Goal: Task Accomplishment & Management: Use online tool/utility

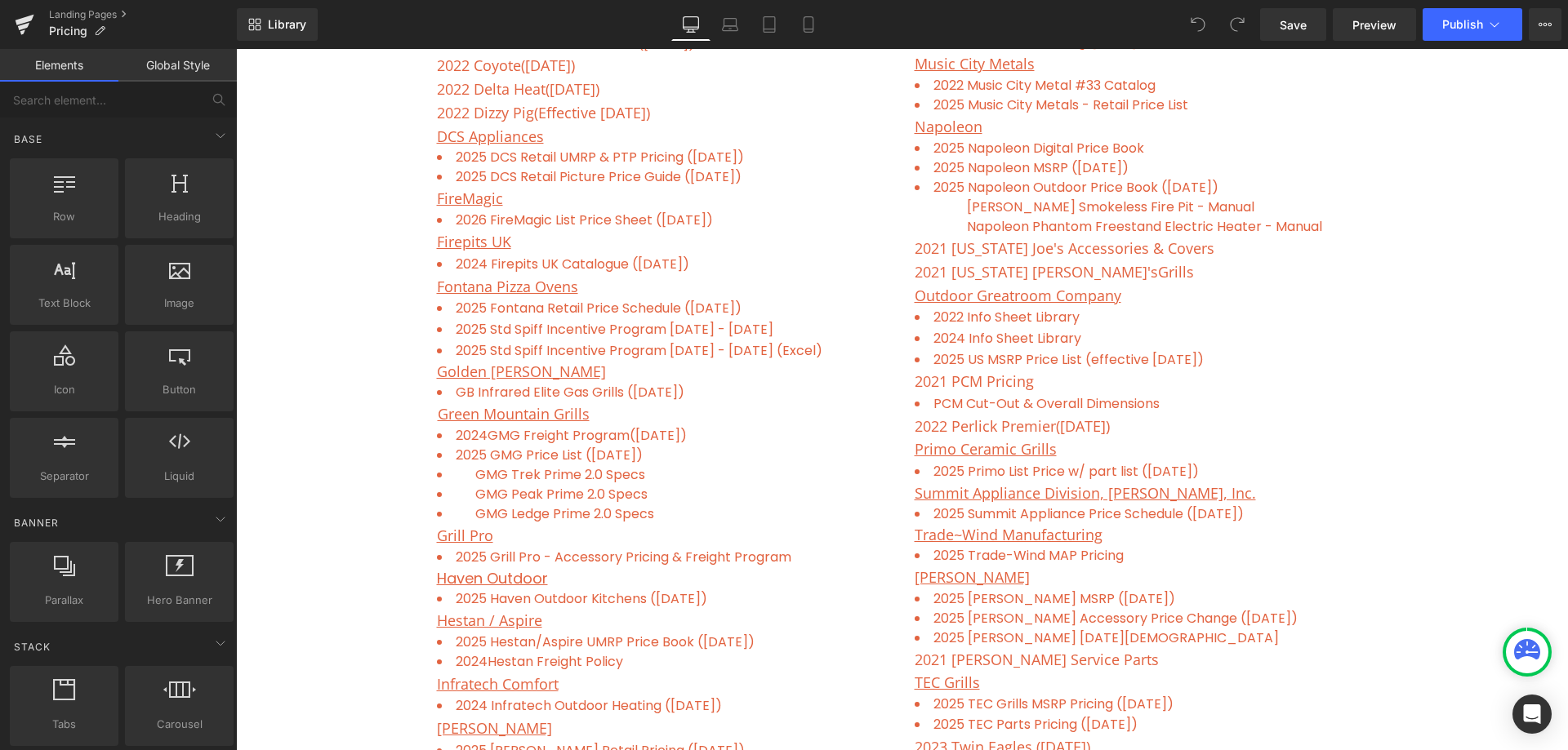
scroll to position [1143, 0]
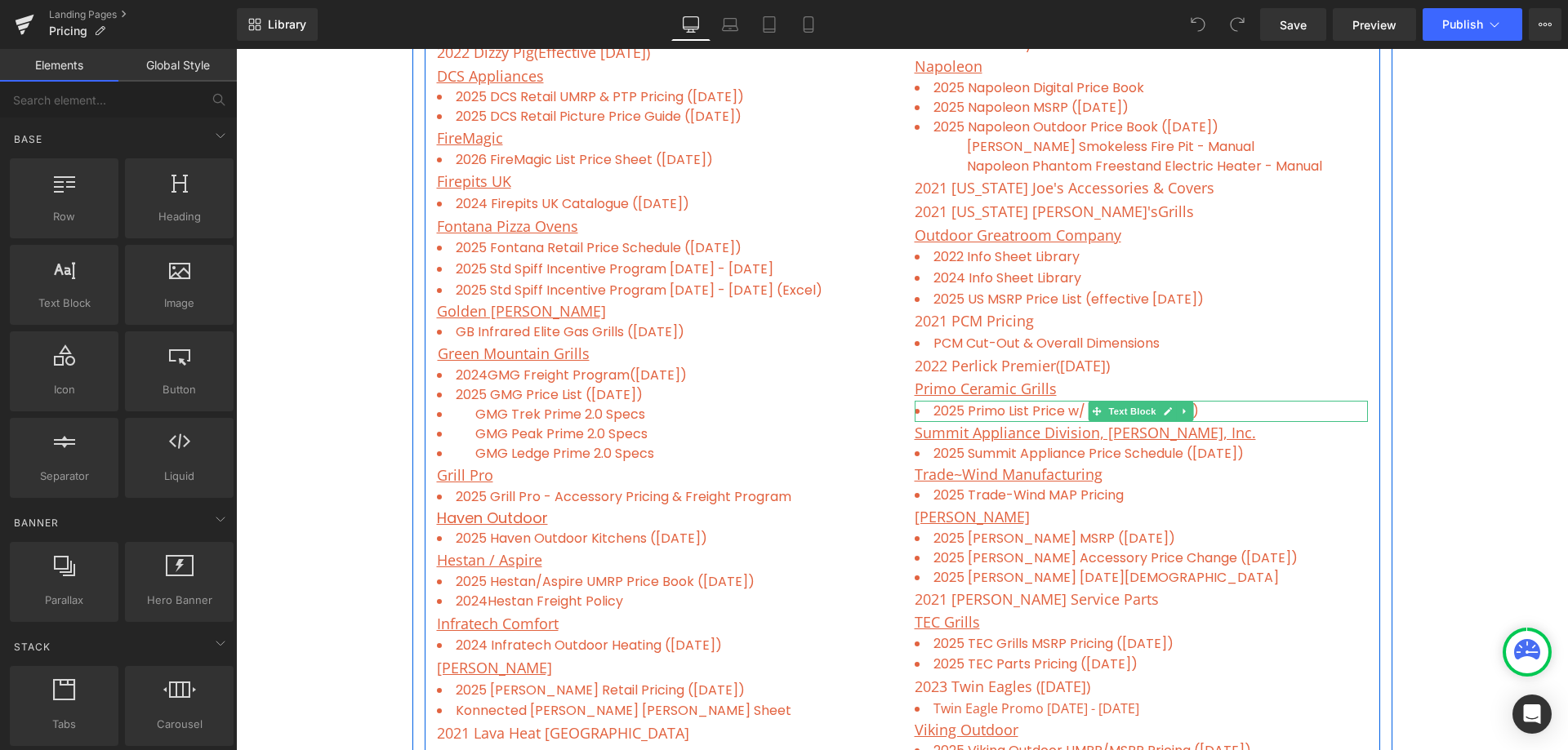
click at [1249, 408] on li "2025 Primo List Price w/ part list ([DATE])" at bounding box center [1141, 411] width 454 height 22
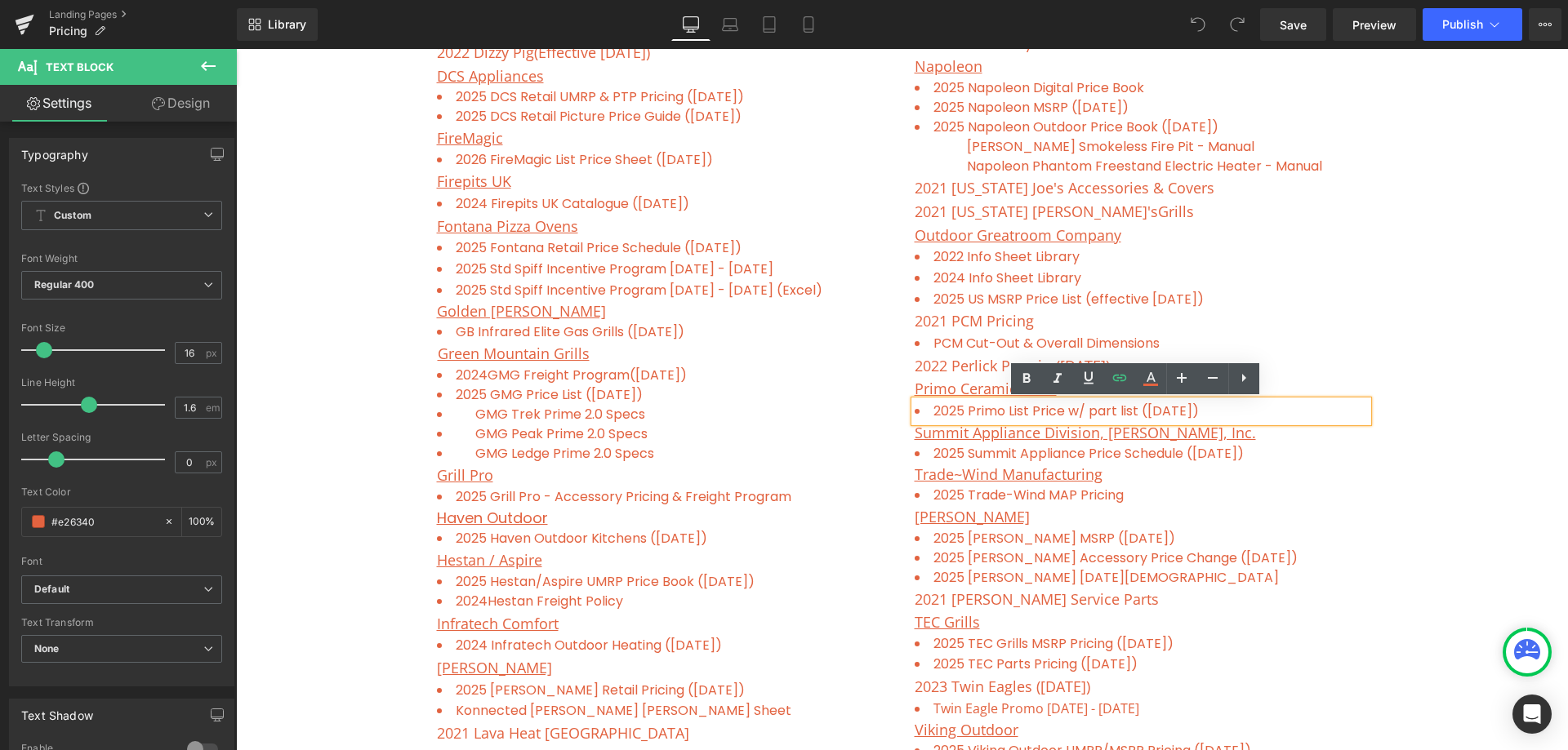
drag, startPoint x: 1249, startPoint y: 413, endPoint x: 917, endPoint y: 406, distance: 332.1
click at [917, 406] on li "2025 Primo List Price w/ part list ([DATE])" at bounding box center [1141, 411] width 454 height 22
click at [1235, 409] on li "2025 Primo List Price w/ part list ([DATE])" at bounding box center [1141, 411] width 454 height 22
drag, startPoint x: 1235, startPoint y: 409, endPoint x: 1135, endPoint y: 407, distance: 100.0
click at [1135, 407] on li "2025 Primo List Price w/ part list ([DATE])" at bounding box center [1141, 411] width 454 height 22
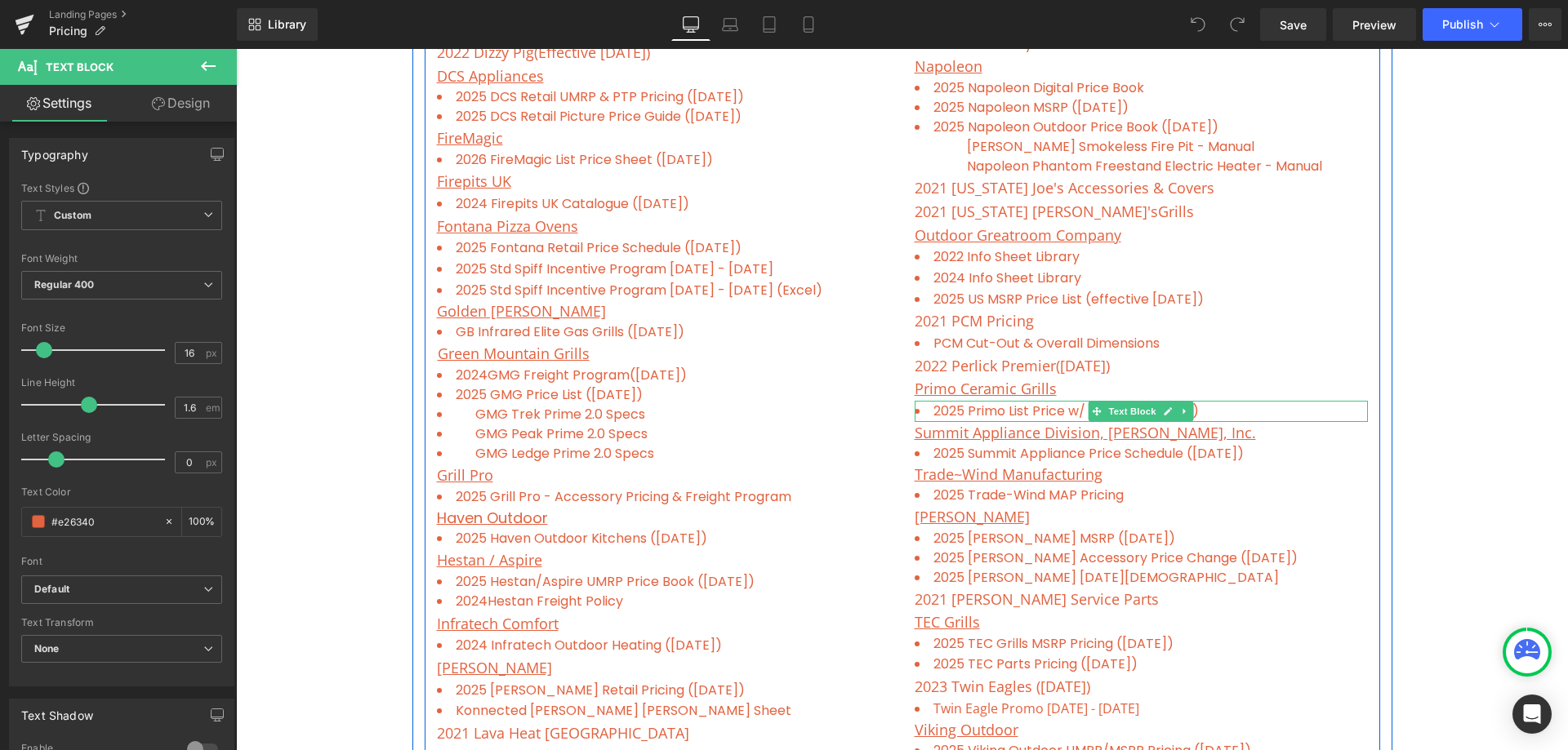
click at [1256, 410] on li "2025 Primo List Price w/ part list ([DATE])" at bounding box center [1141, 411] width 454 height 22
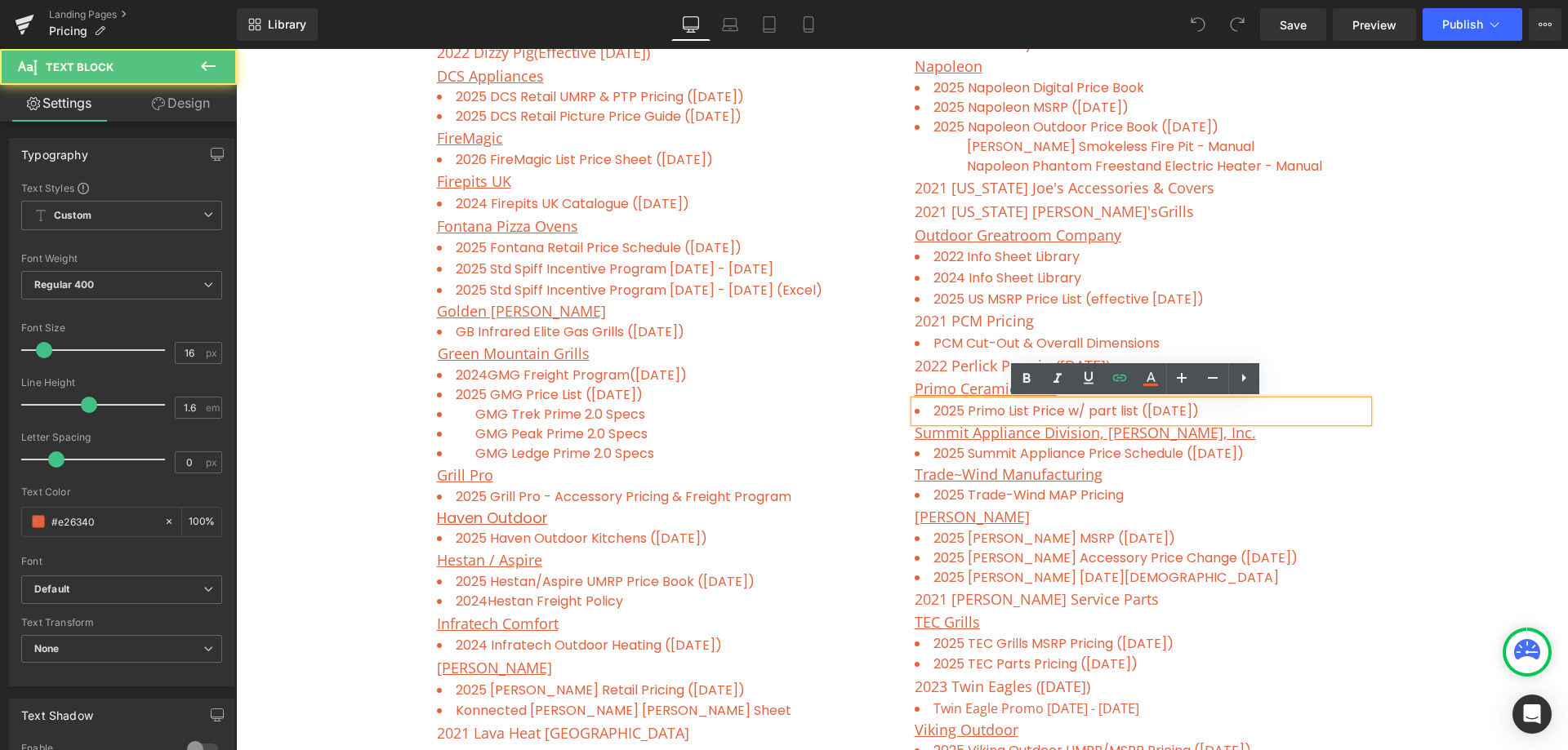
click at [1254, 415] on li "2025 Primo List Price w/ part list ([DATE])" at bounding box center [1141, 411] width 454 height 22
click at [1262, 415] on li "2025 Primo List Price w/ part list ([DATE])" at bounding box center [1141, 411] width 454 height 22
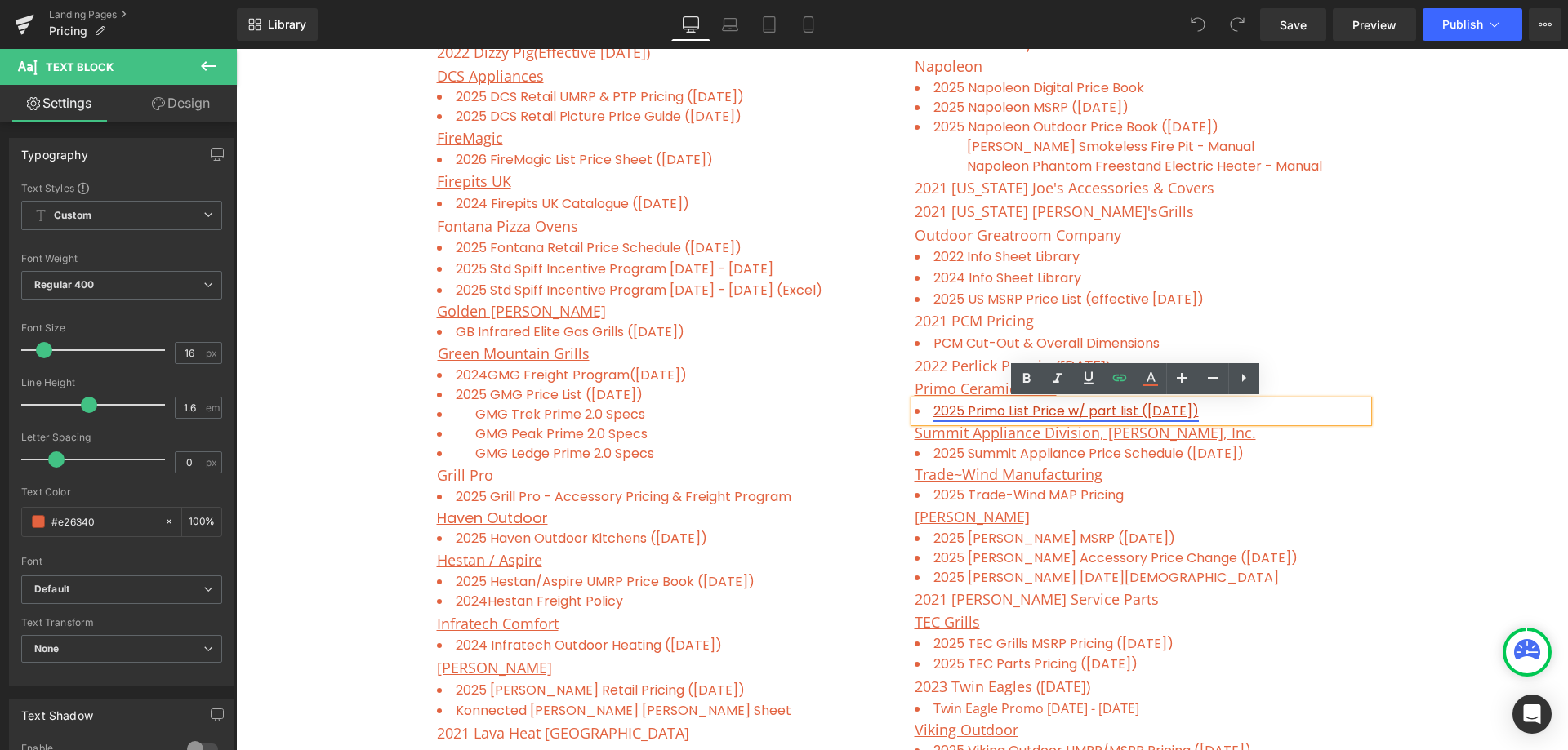
drag, startPoint x: 1217, startPoint y: 413, endPoint x: 1142, endPoint y: 409, distance: 75.1
click at [1142, 409] on li "2025 Primo List Price w/ part list ([DATE])" at bounding box center [1141, 411] width 454 height 22
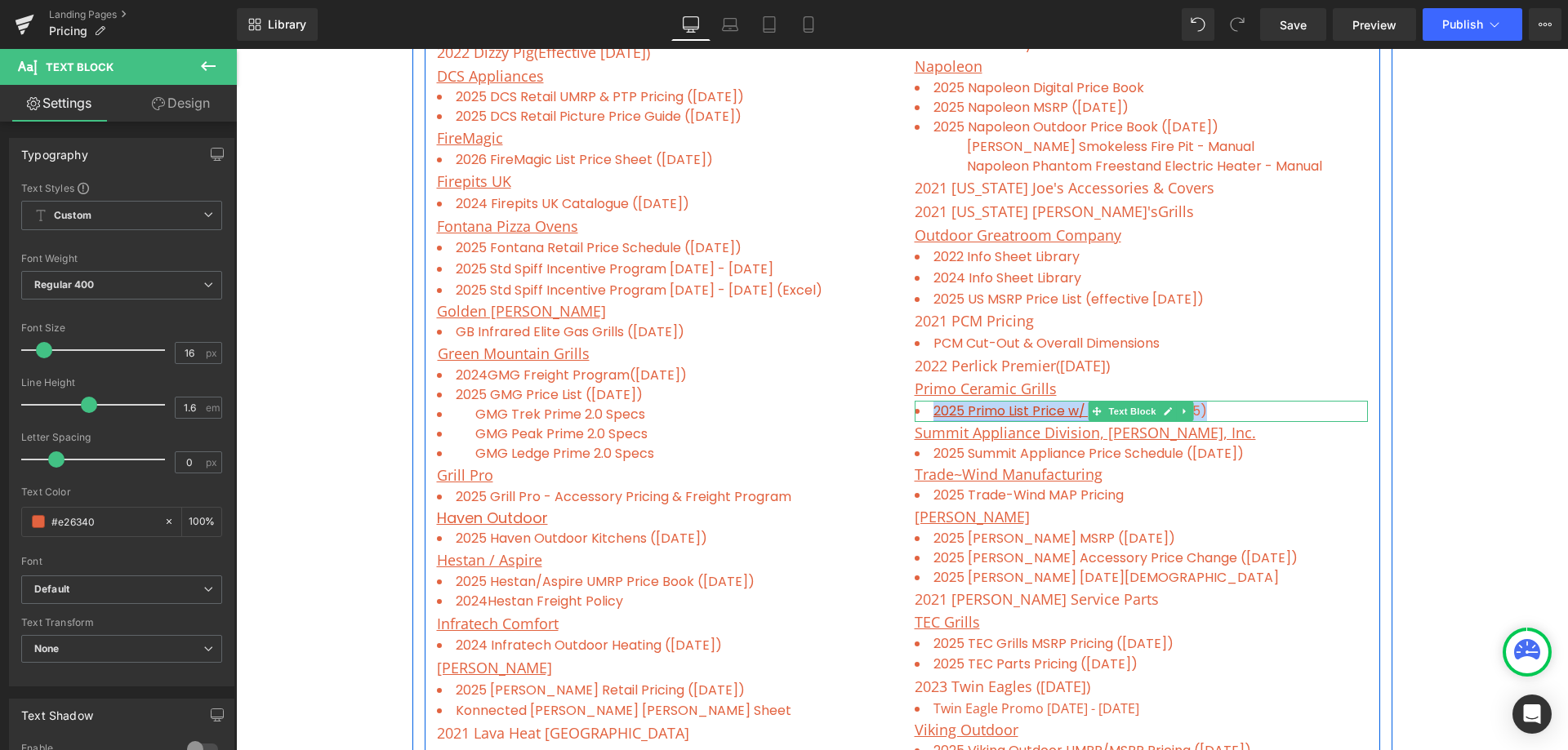
drag, startPoint x: 1219, startPoint y: 414, endPoint x: 929, endPoint y: 410, distance: 290.0
click at [929, 410] on li "2025 Primo List Price w/ part list (1 0/01/25)" at bounding box center [1141, 411] width 454 height 22
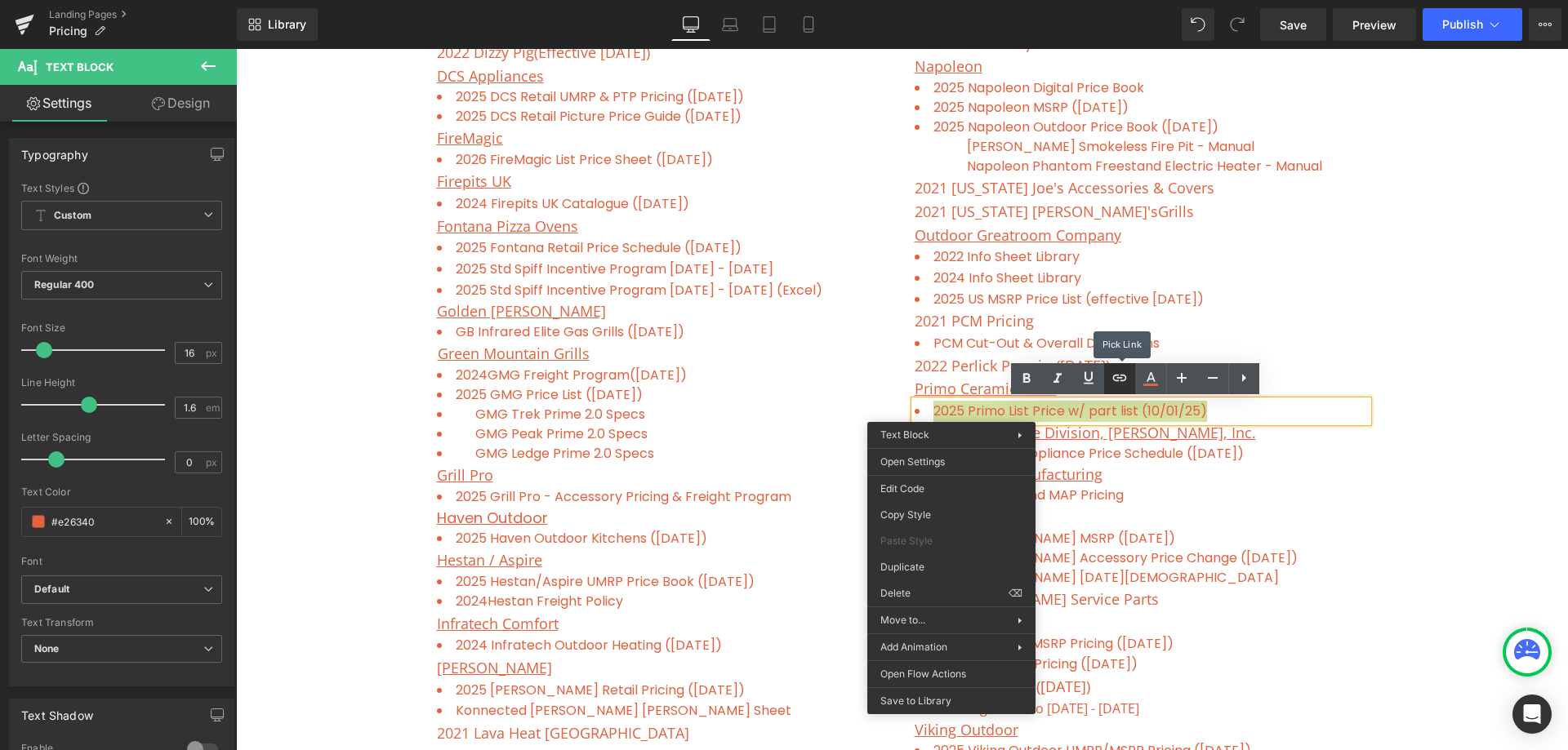
click at [1113, 381] on icon at bounding box center [1120, 378] width 20 height 20
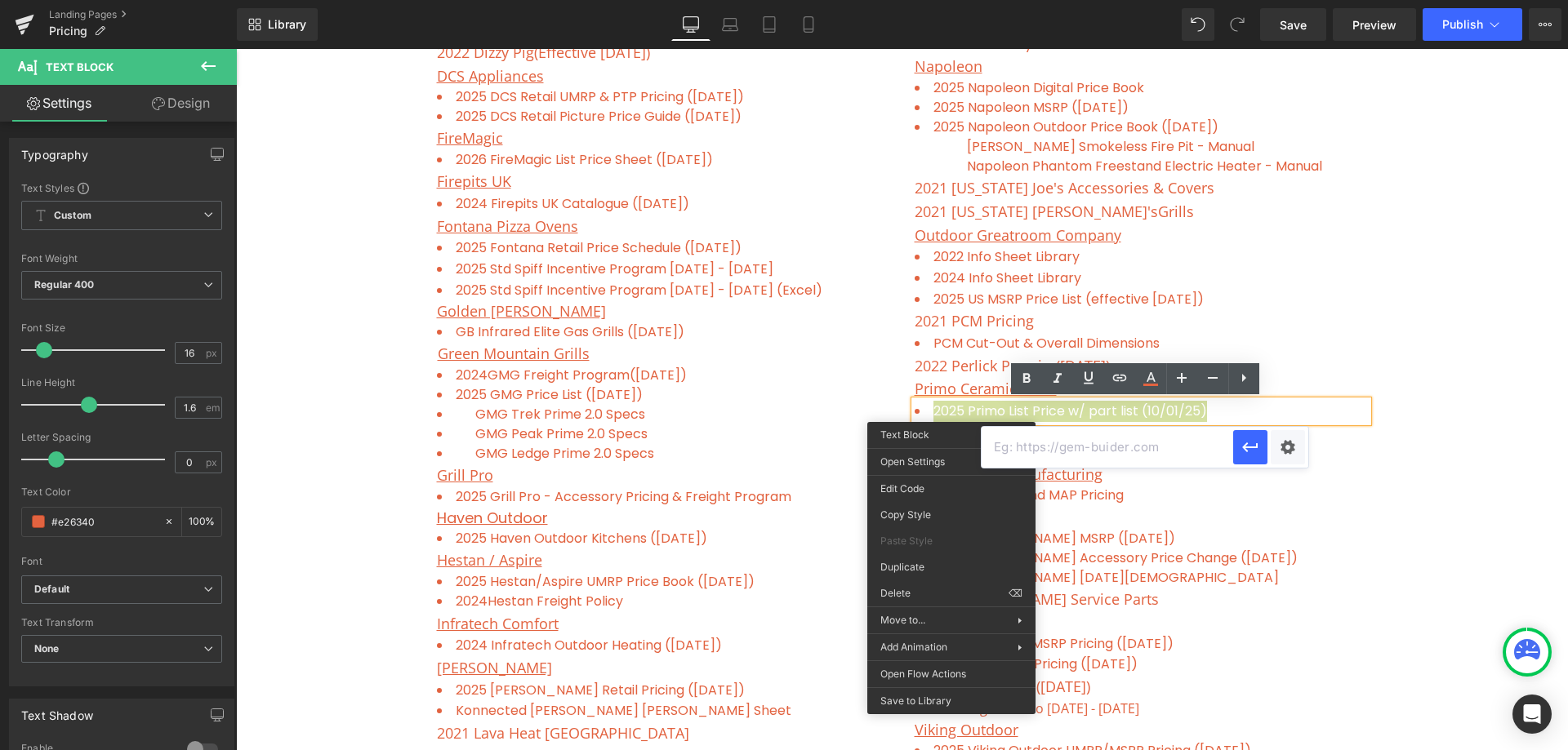
drag, startPoint x: 1032, startPoint y: 456, endPoint x: 1040, endPoint y: 453, distance: 8.5
click at [1033, 456] on input "text" at bounding box center [1108, 446] width 251 height 40
paste input "[URL][DOMAIN_NAME]"
type input "[URL][DOMAIN_NAME]"
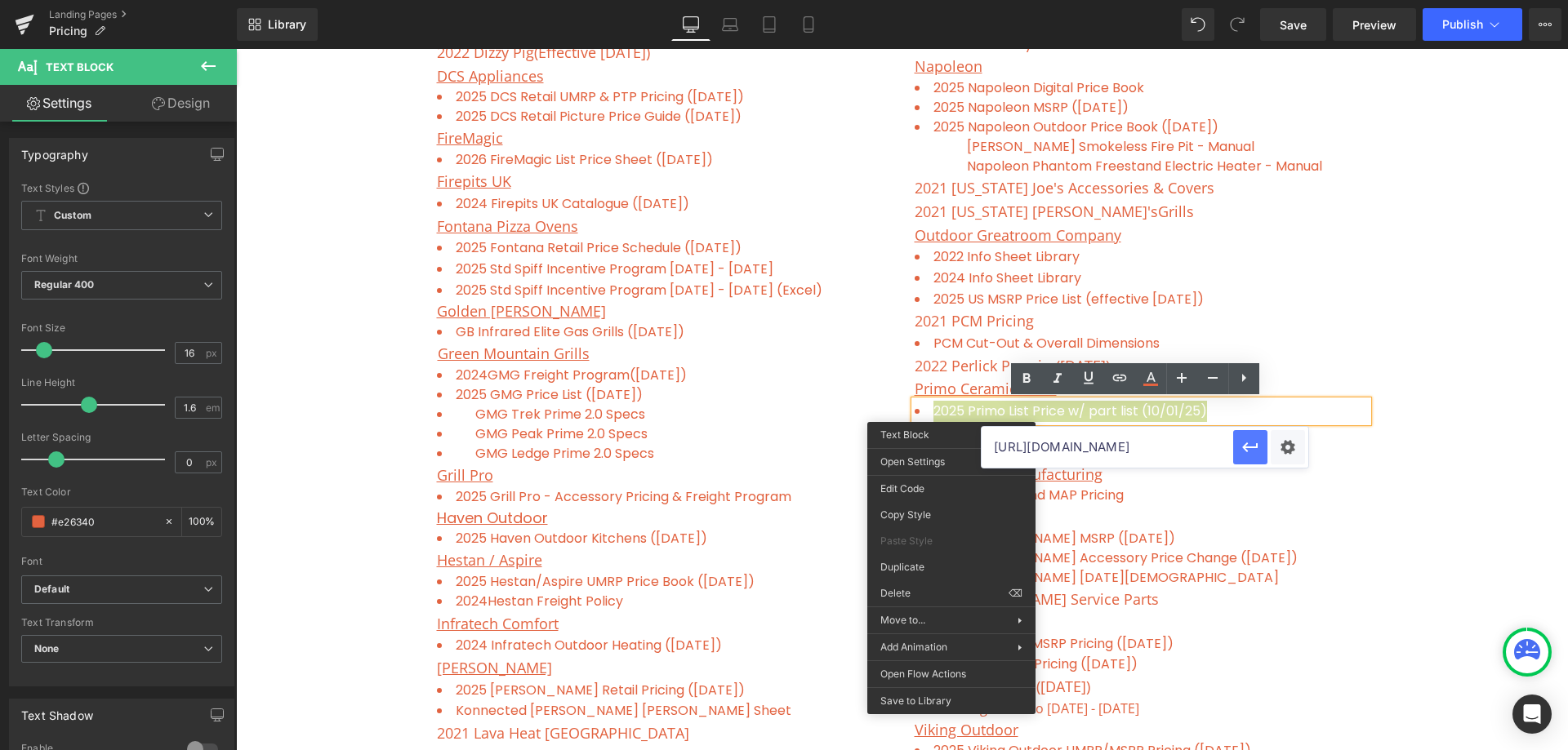
click at [1251, 445] on icon "button" at bounding box center [1250, 447] width 20 height 20
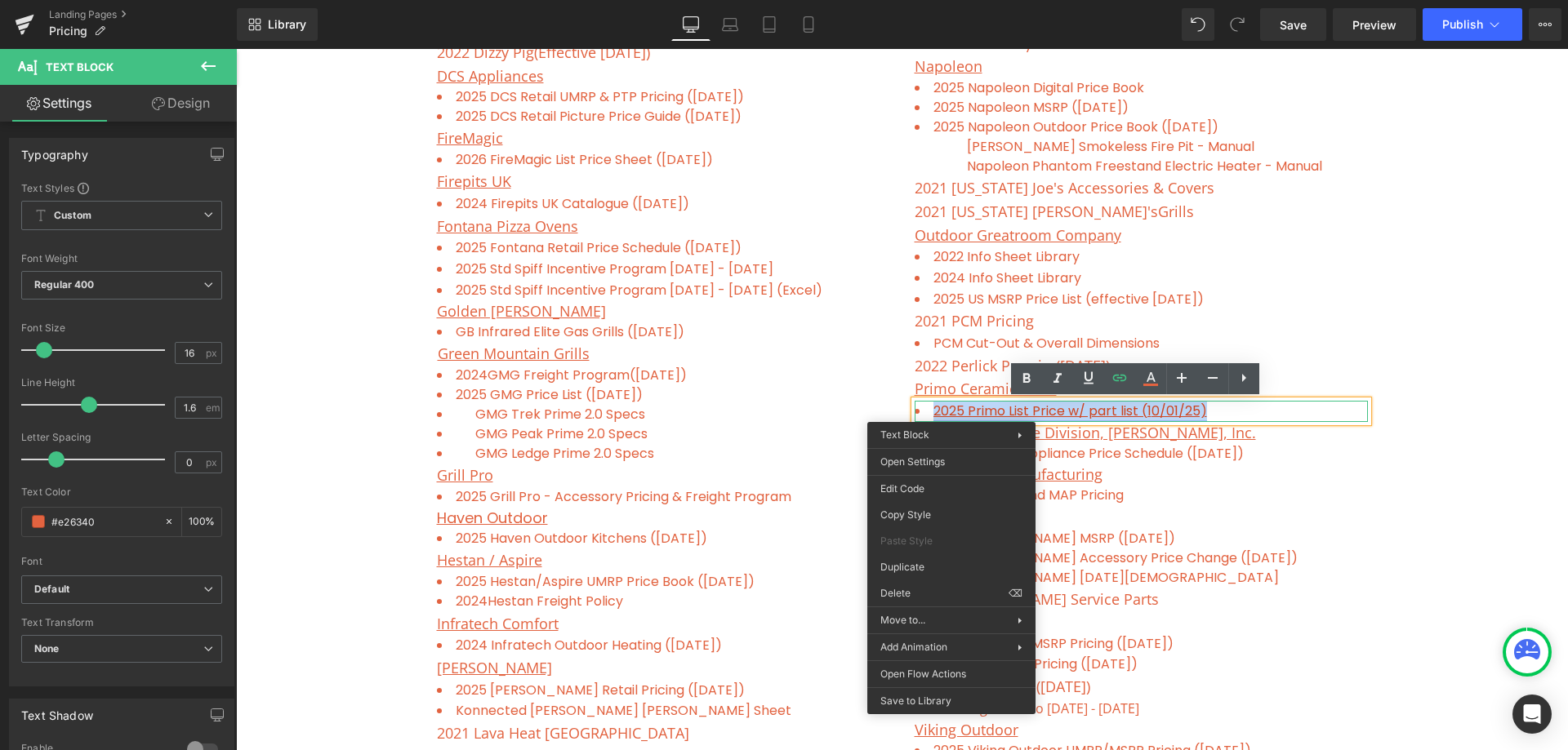
click at [953, 411] on link "2025 Primo List Price w/ part list (1 0/01/25)" at bounding box center [1071, 411] width 274 height 19
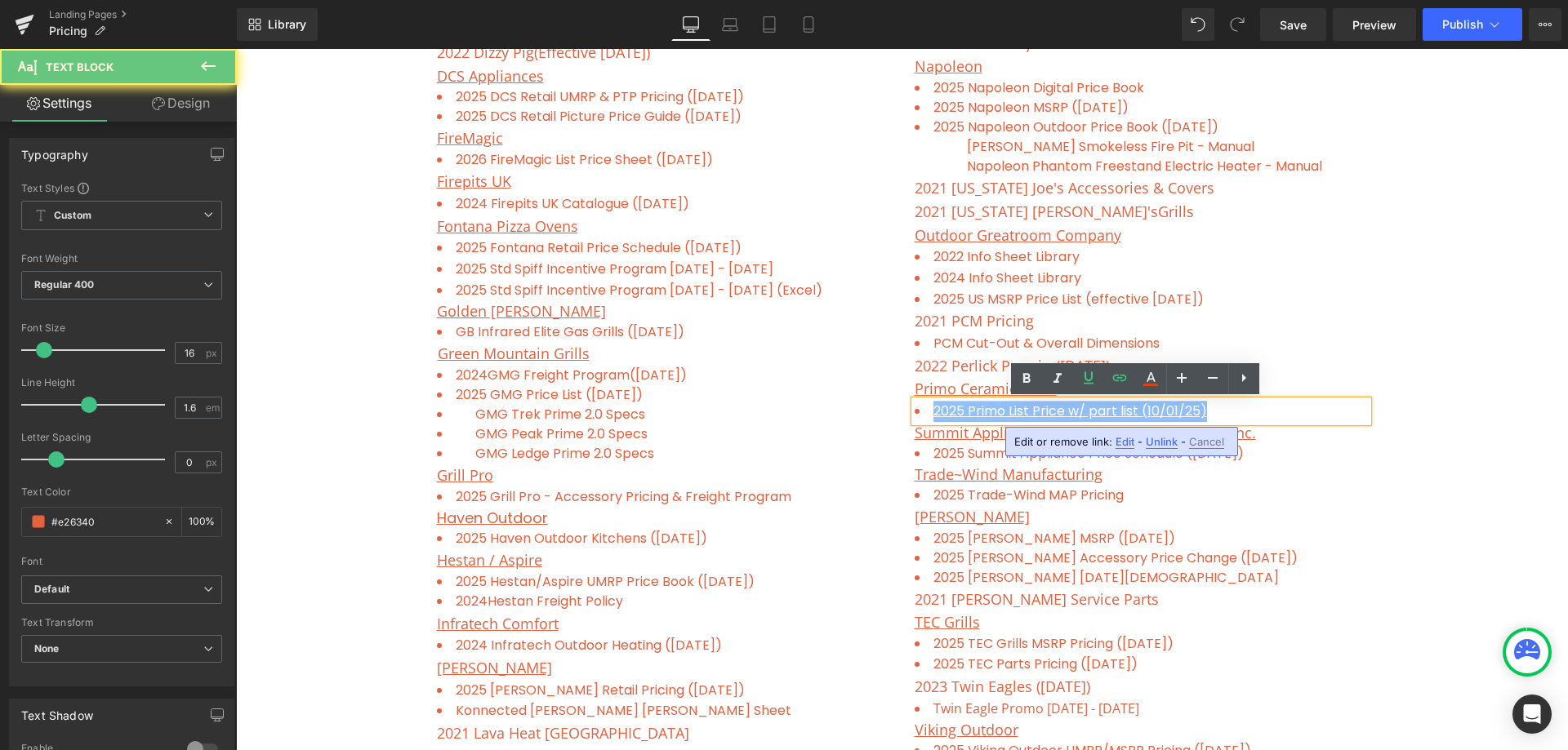
click at [958, 406] on link "2025 Primo List Price w/ part list (1 0/01/25)" at bounding box center [1071, 411] width 274 height 19
click at [957, 409] on link "2025 Primo List Price w/ part list (1 0/01/25)" at bounding box center [1071, 411] width 274 height 19
click at [958, 409] on link "2025 Primo List Price w/ part list (1 0/01/25)" at bounding box center [1071, 411] width 274 height 19
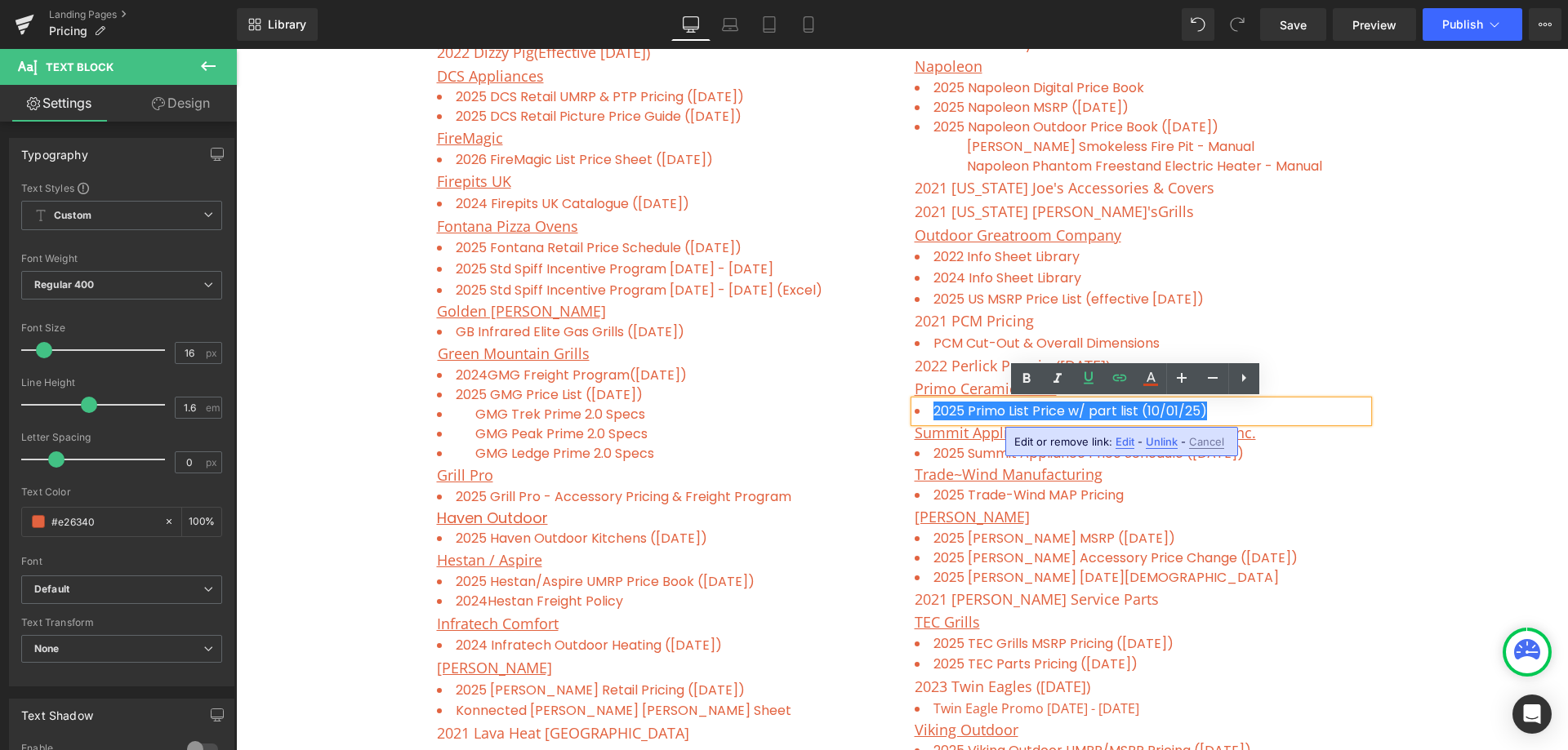
click at [1426, 470] on div "Freight Program ( updated on [DATE] ) Contractor Discount List Text Block Row P…" at bounding box center [902, 267] width 1332 height 1947
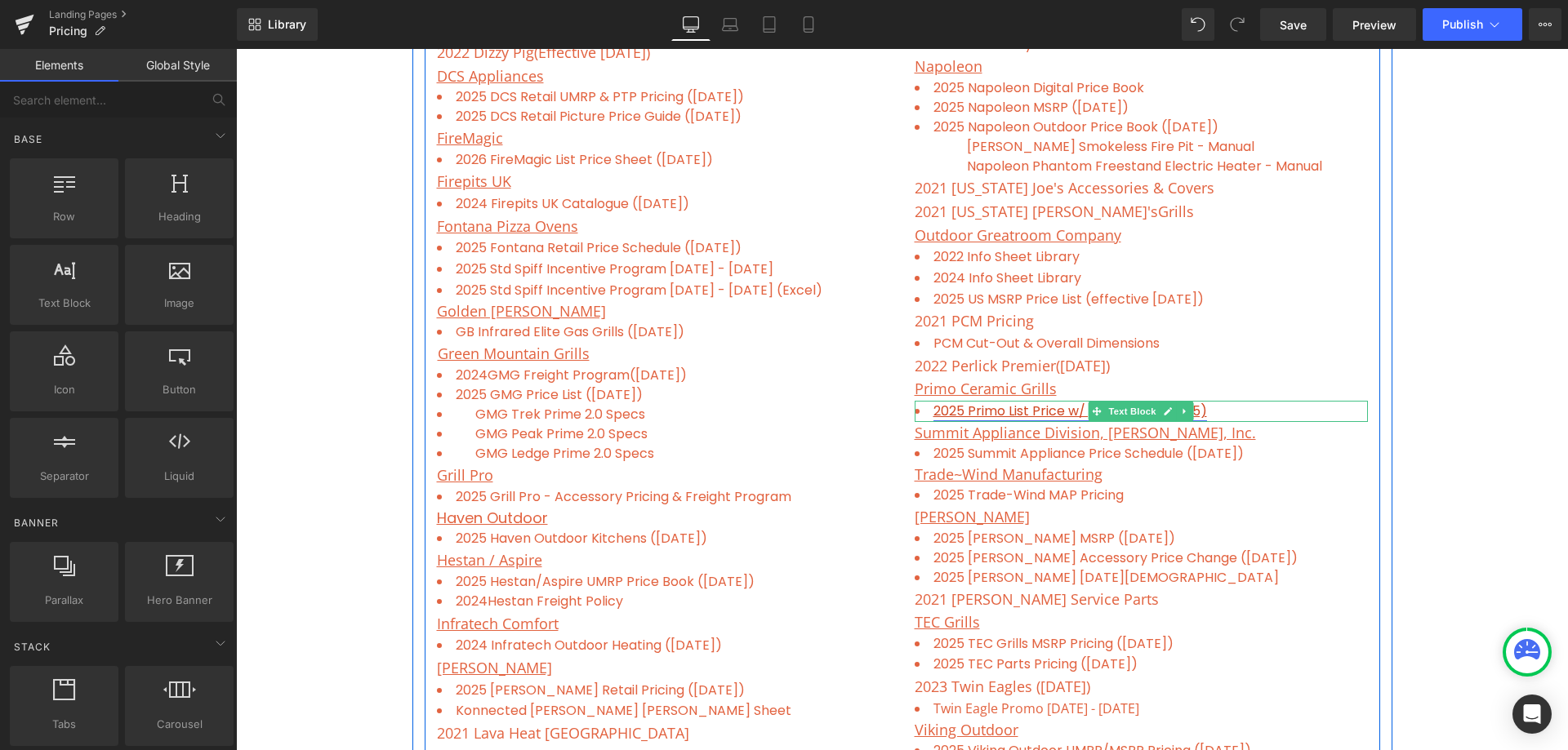
click at [960, 411] on link "2025 Primo List Price w/ part list (1 0/01/25)" at bounding box center [1071, 411] width 274 height 19
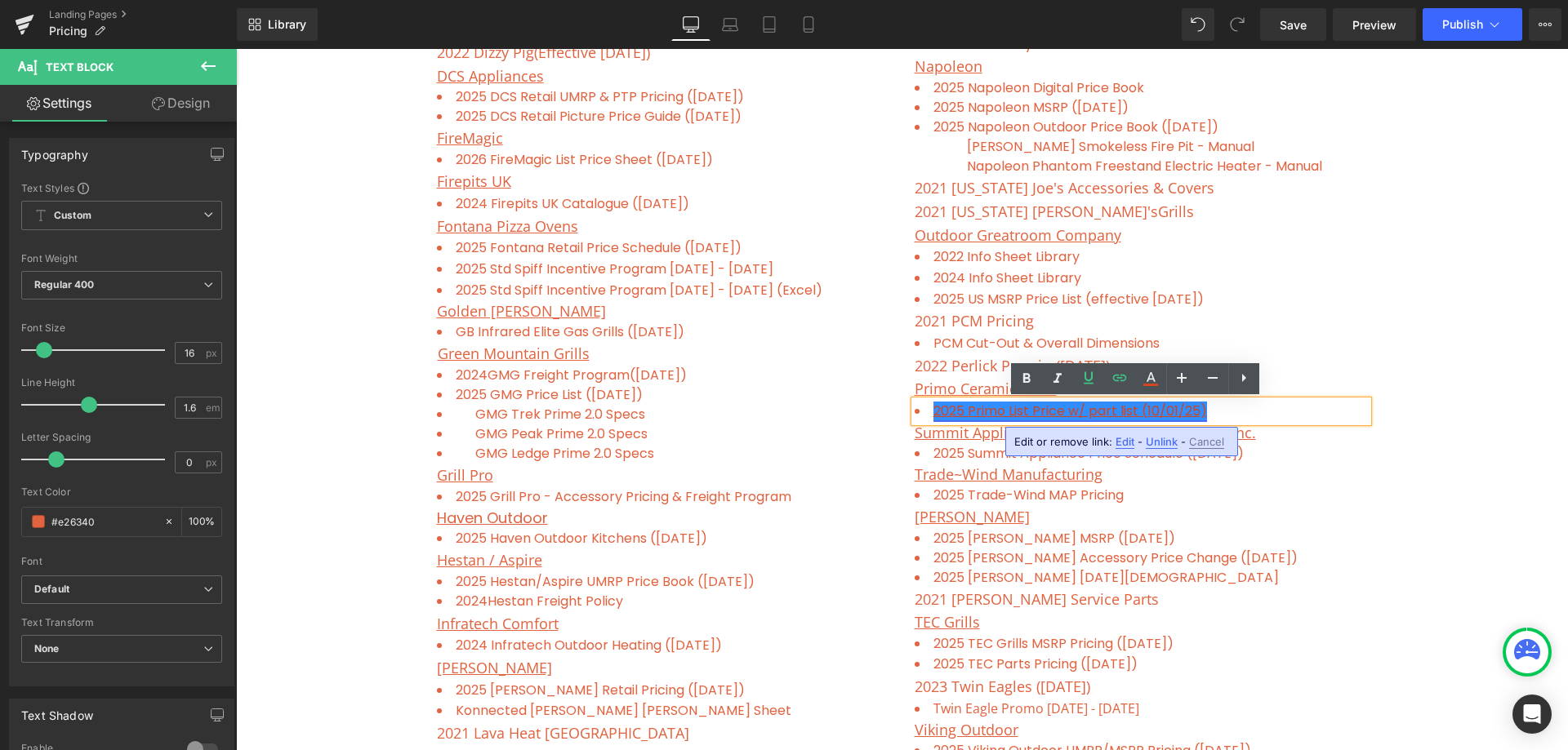
click at [959, 407] on link "2025 Primo List Price w/ part list (1 0/01/25)" at bounding box center [1071, 411] width 274 height 19
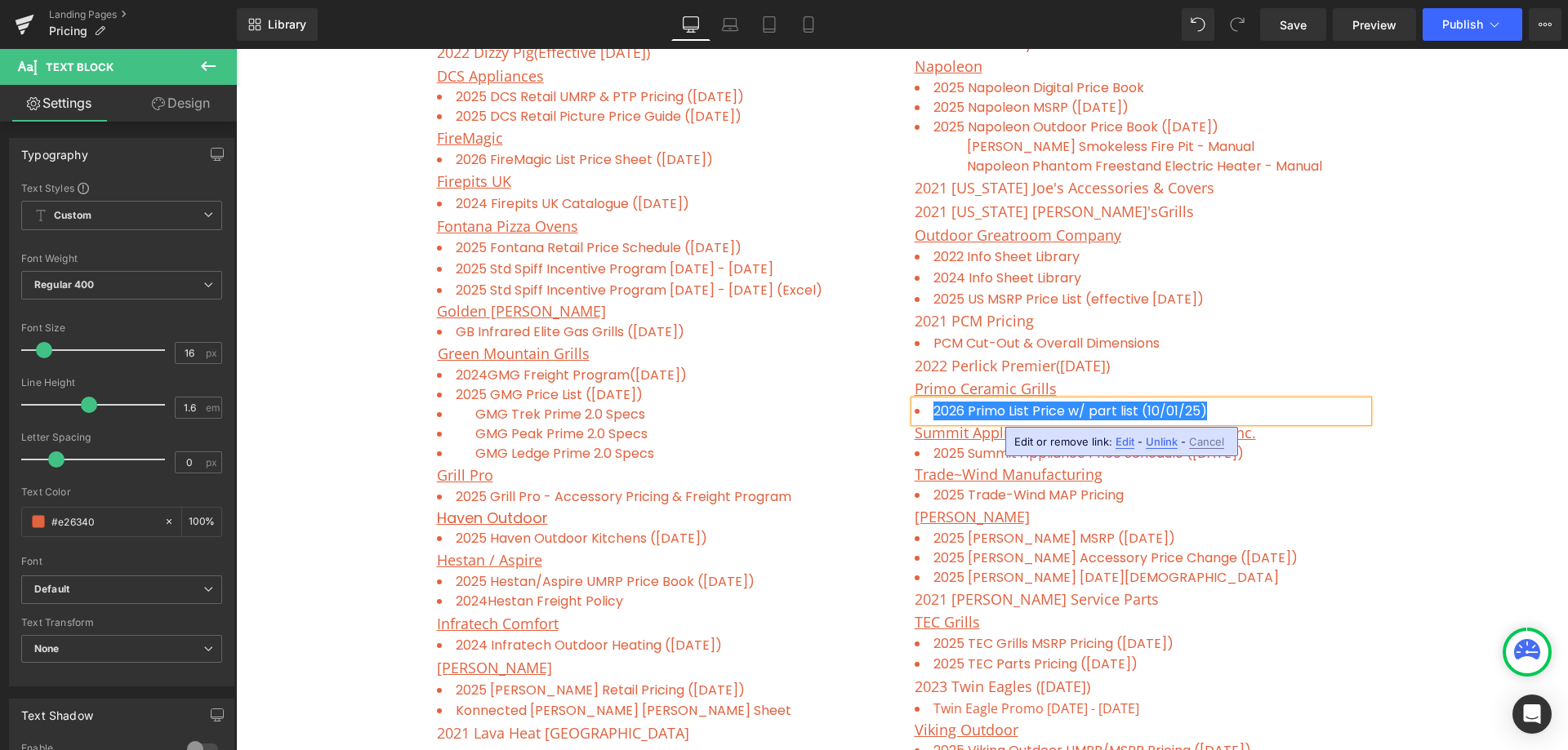
click at [1392, 546] on div "Freight Program ( updated on [DATE] ) Contractor Discount List Text Block Row P…" at bounding box center [902, 267] width 1332 height 1947
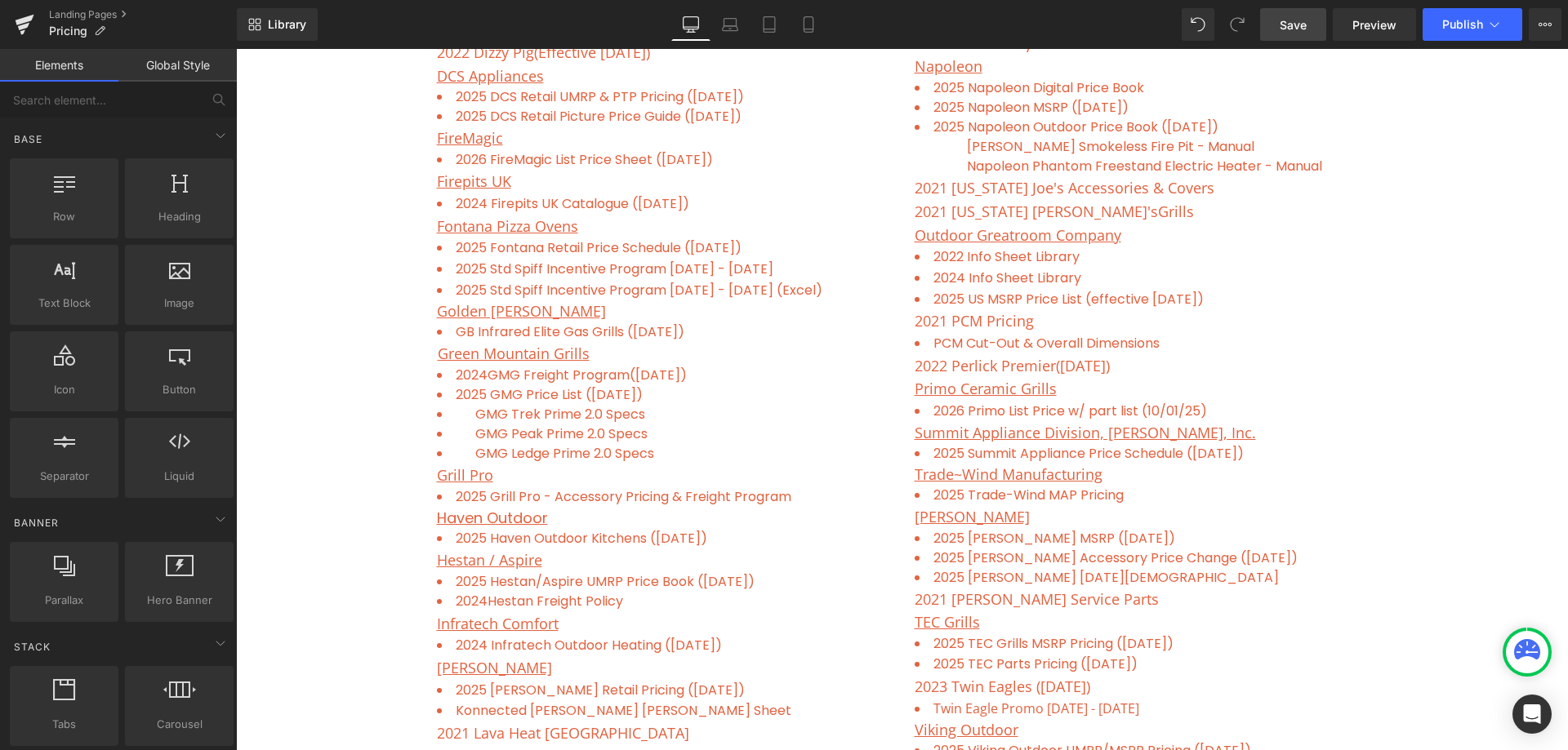
click at [1299, 22] on span "Save" at bounding box center [1293, 25] width 27 height 17
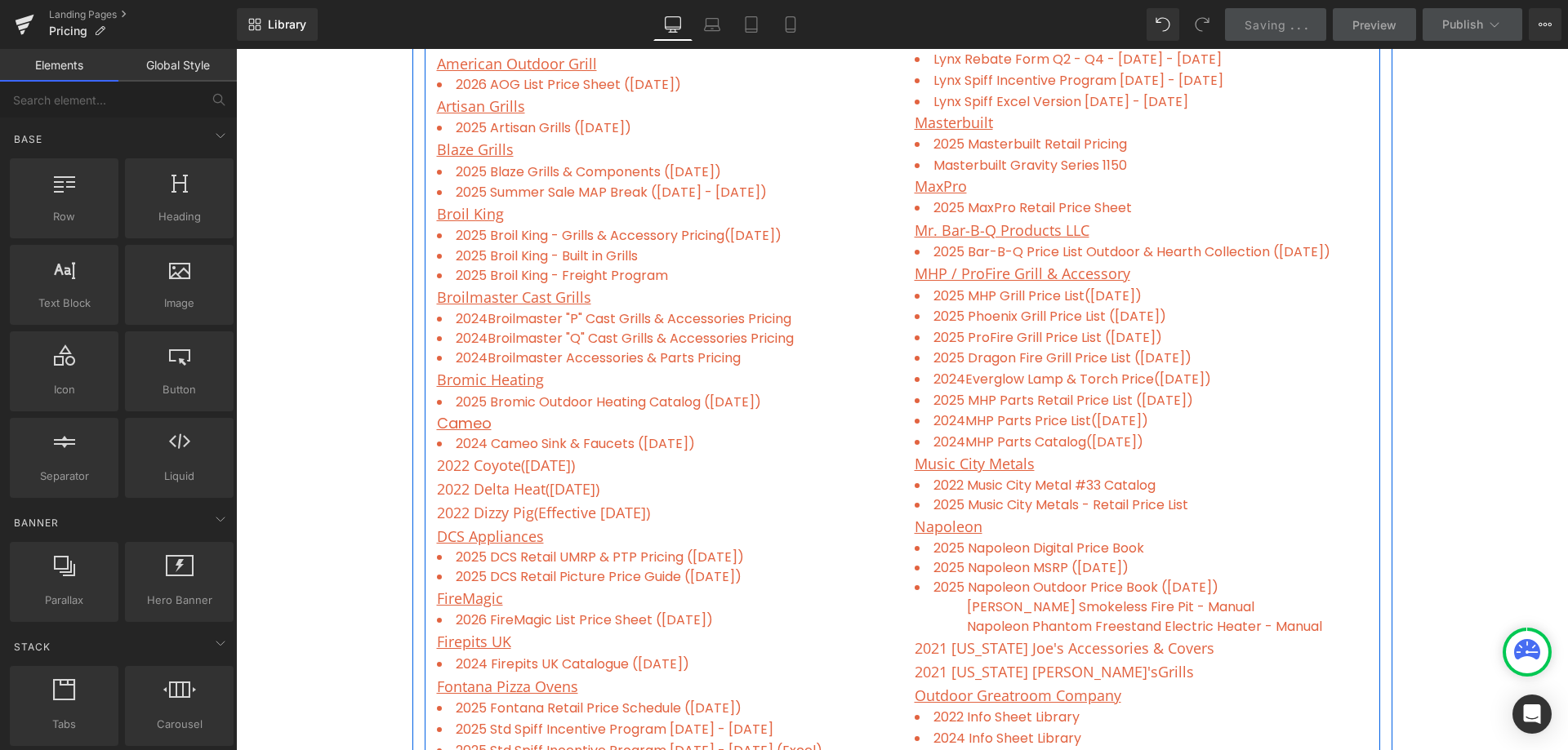
scroll to position [653, 0]
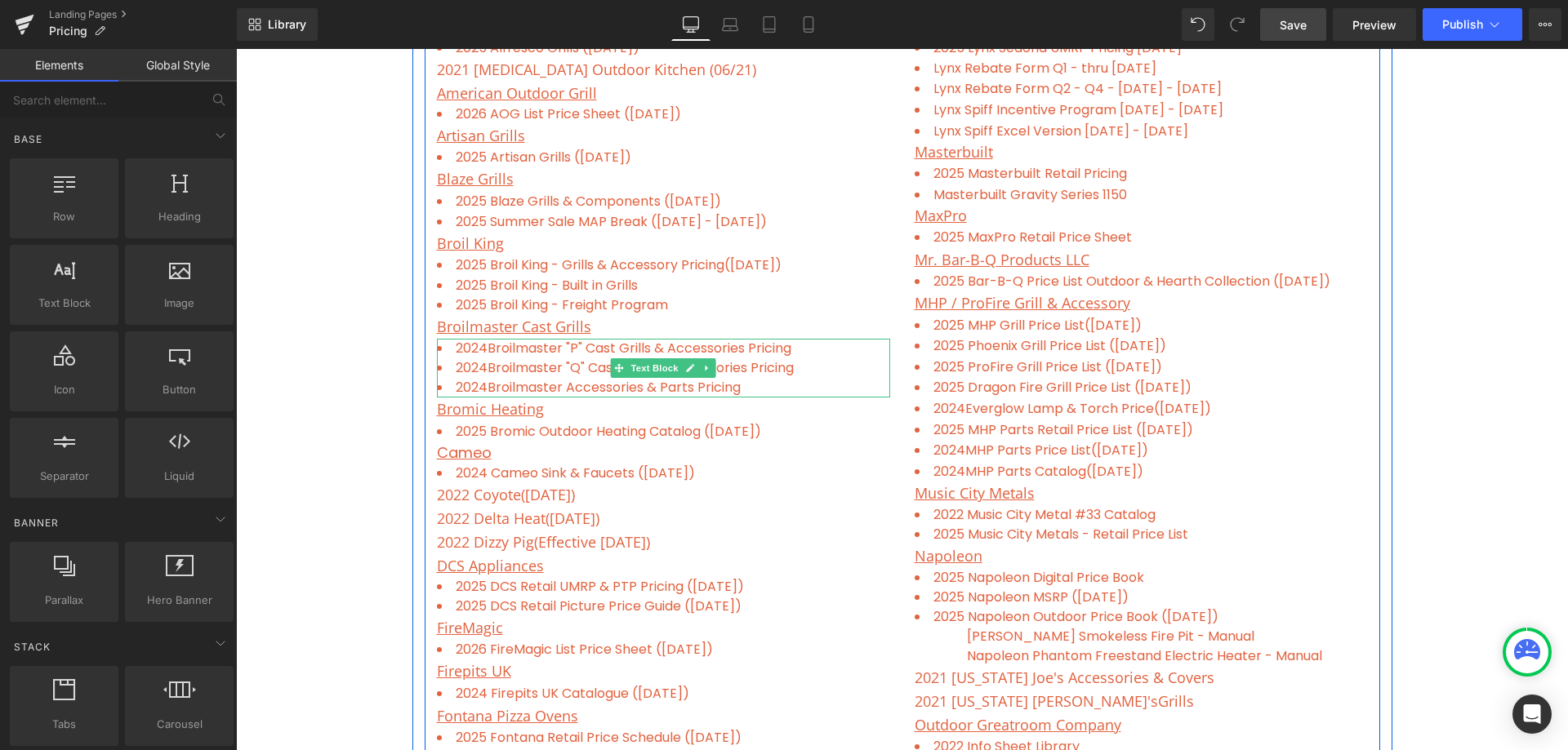
click at [791, 384] on li "2024 Broilmaster Accessories & Parts Pricing" at bounding box center [664, 387] width 454 height 20
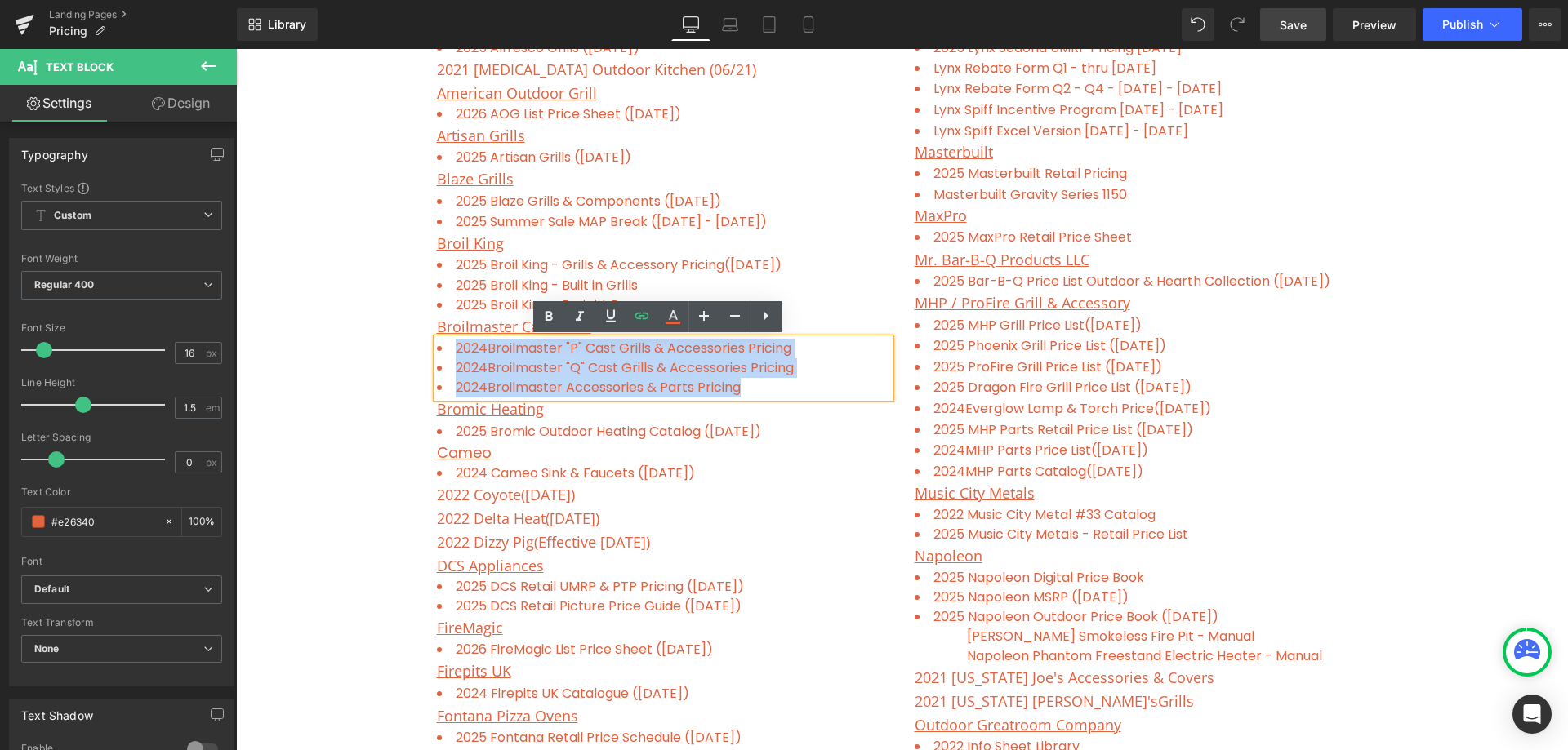
drag, startPoint x: 774, startPoint y: 388, endPoint x: 448, endPoint y: 347, distance: 328.6
click at [448, 347] on ul "2024 Broilmaster "P" Cast Grills & Accessories Pricing 2024 Broilmaster "Q" Cas…" at bounding box center [664, 368] width 454 height 58
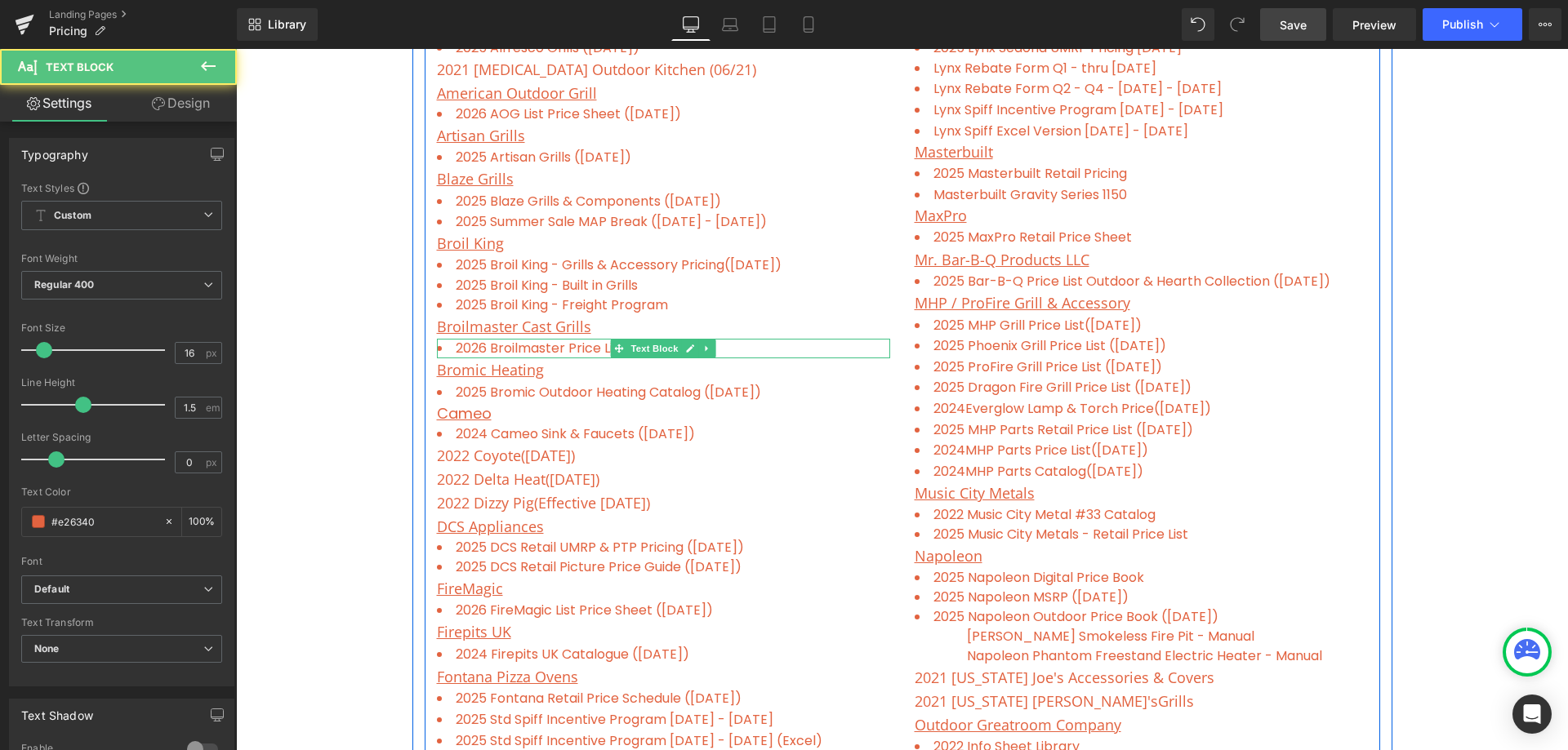
click at [738, 347] on li "2026 Broilmaster Price List ([DATE])" at bounding box center [664, 348] width 454 height 20
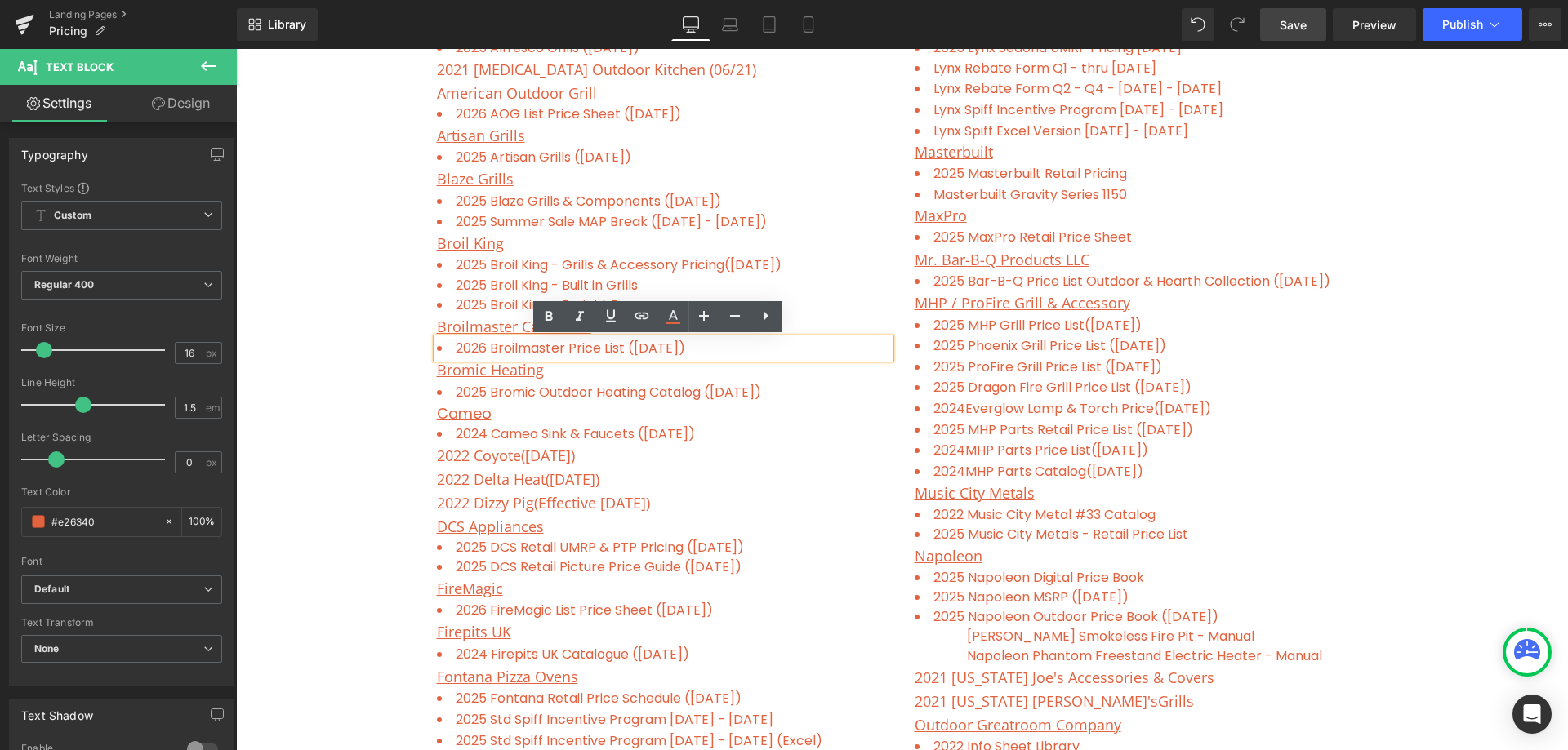
drag, startPoint x: 688, startPoint y: 344, endPoint x: 450, endPoint y: 340, distance: 238.0
click at [450, 340] on li "2026 Broilmaster Price List ([DATE])" at bounding box center [664, 348] width 454 height 20
click at [634, 320] on icon at bounding box center [642, 316] width 20 height 20
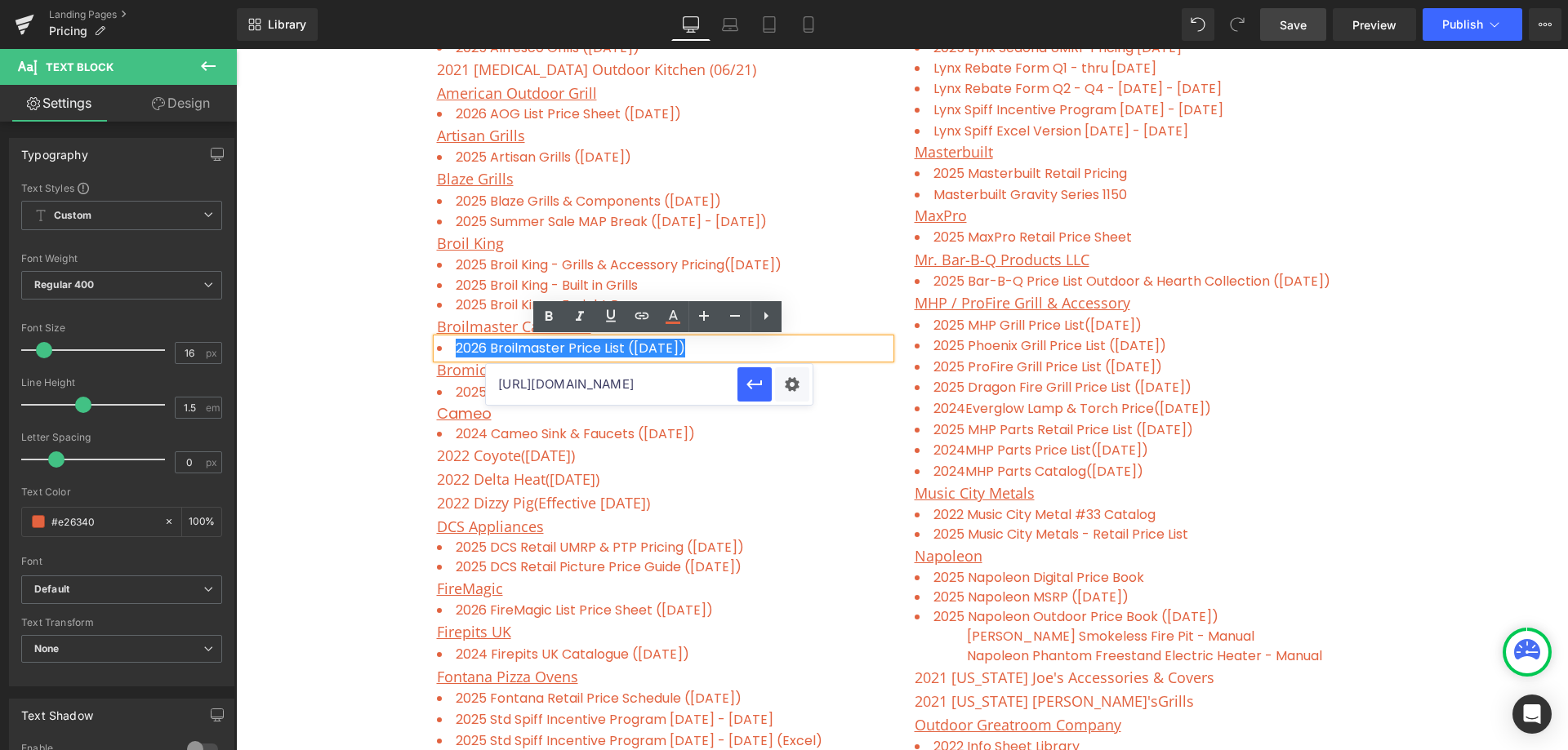
click at [573, 371] on input "[URL][DOMAIN_NAME]" at bounding box center [612, 384] width 251 height 40
paste input "[URL][DOMAIN_NAME]"
type input "[URL][DOMAIN_NAME]"
click at [749, 391] on icon "button" at bounding box center [755, 384] width 20 height 20
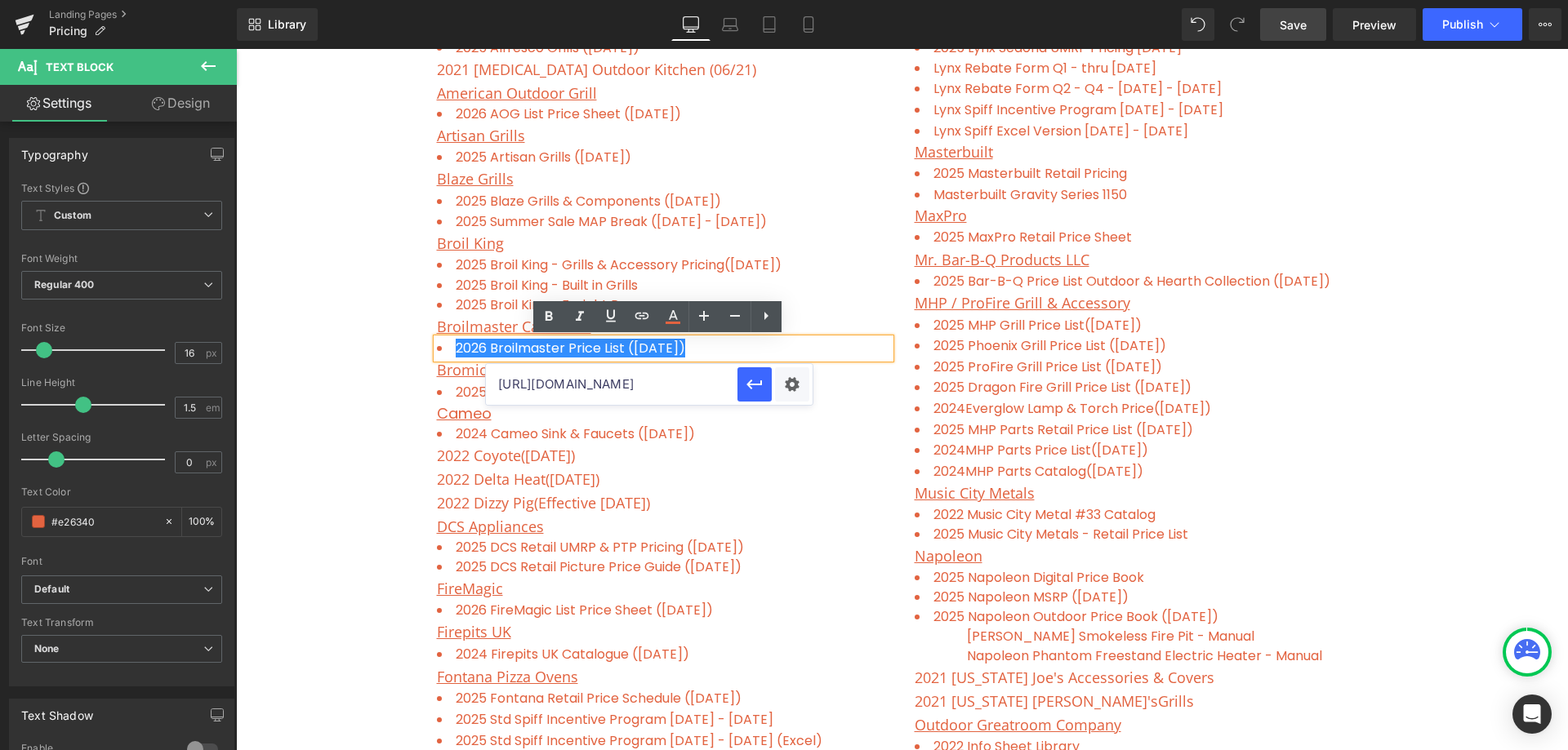
scroll to position [0, 0]
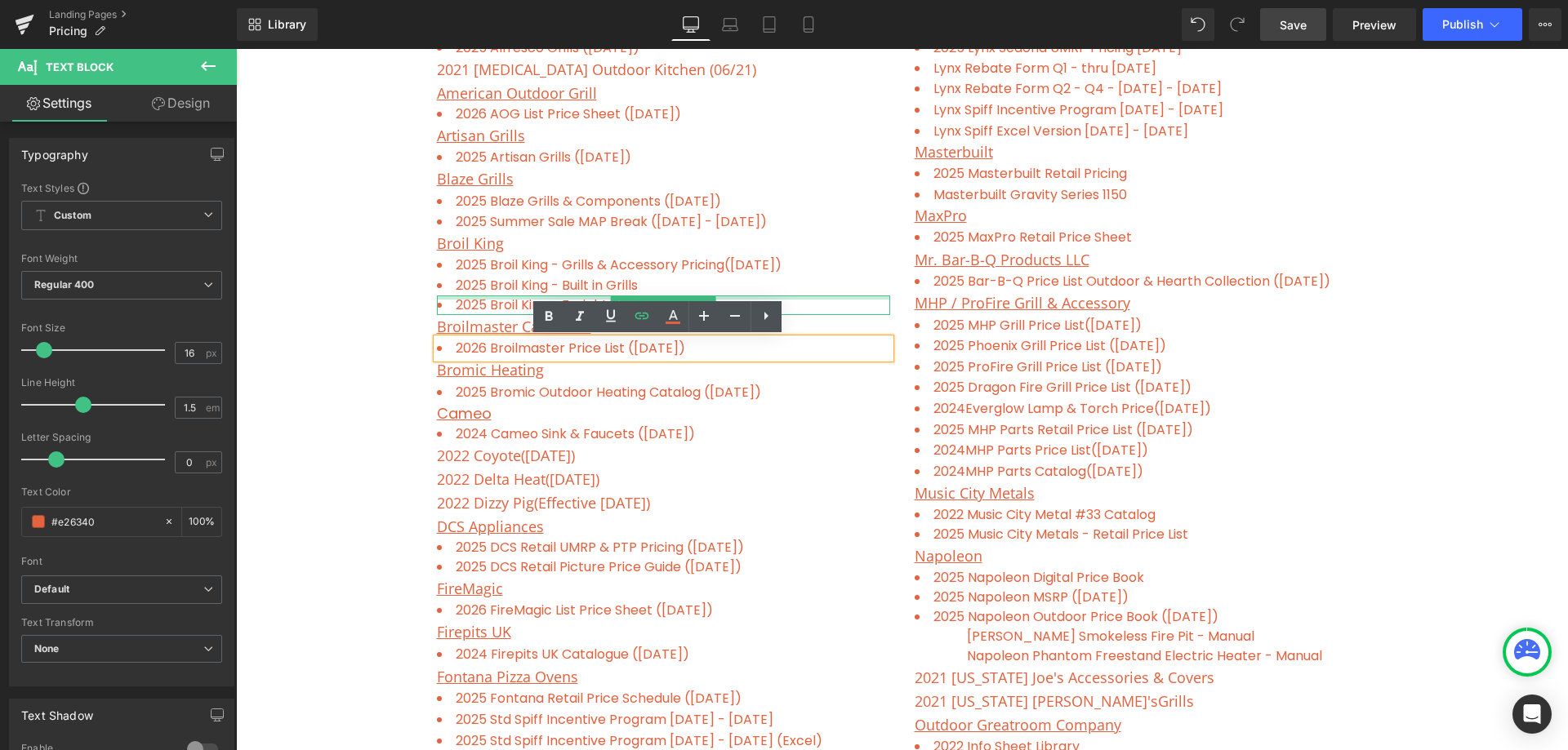
click at [848, 299] on div at bounding box center [664, 298] width 454 height 4
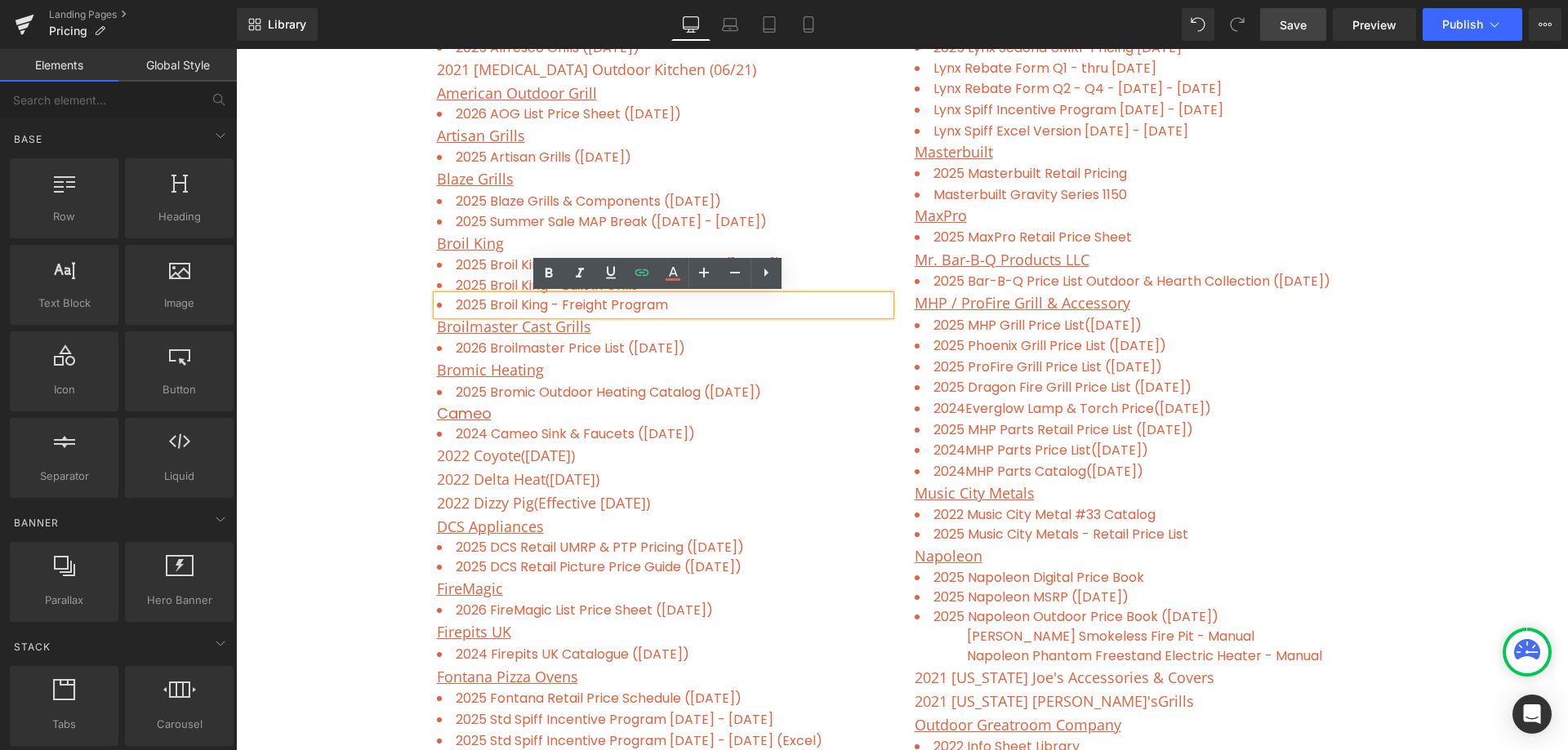
click at [332, 274] on div "Freight Program ( updated on [DATE] ) Contractor Discount List Text Block Row P…" at bounding box center [902, 737] width 1332 height 1908
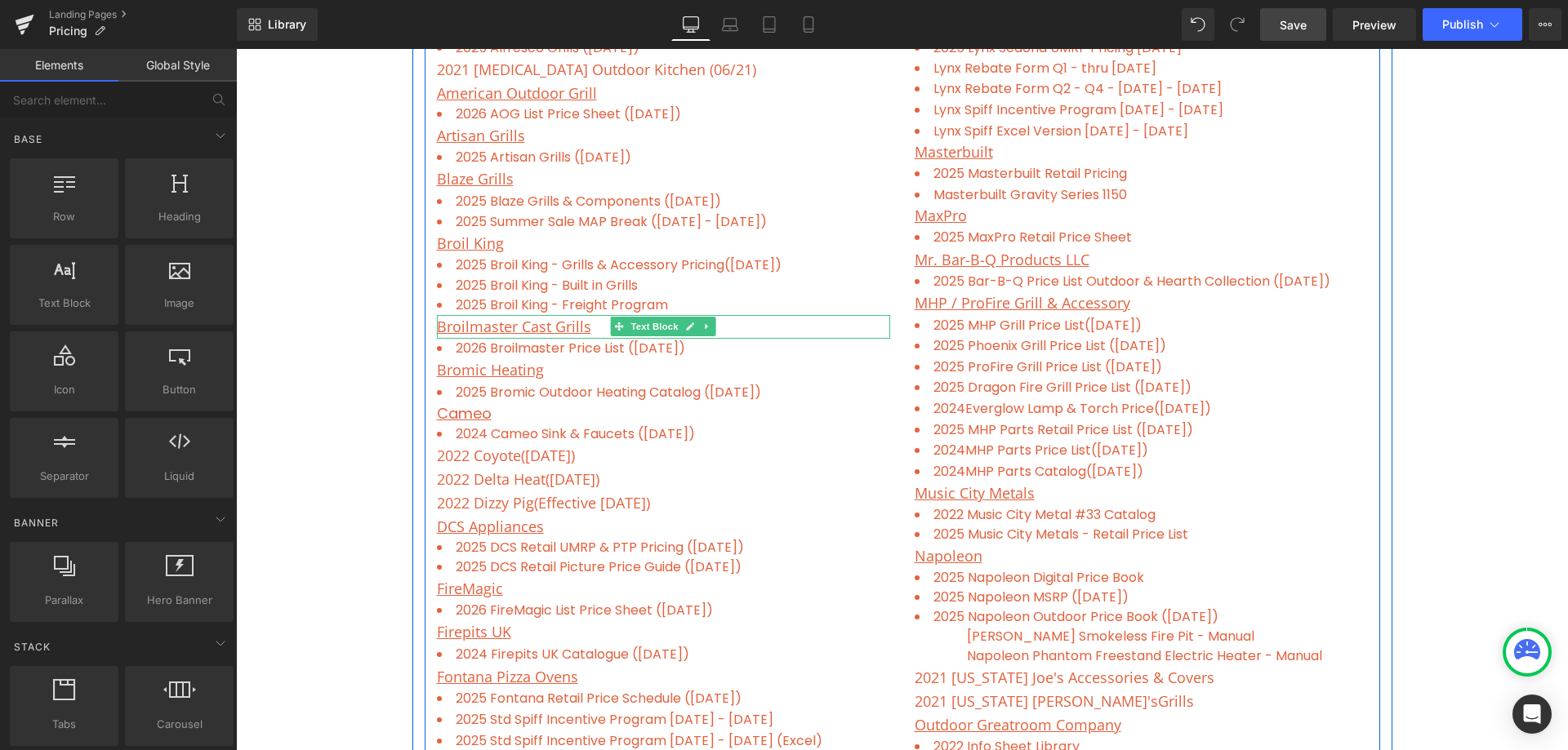
click at [587, 329] on p "Broilmaster Cast Grills" at bounding box center [664, 327] width 454 height 24
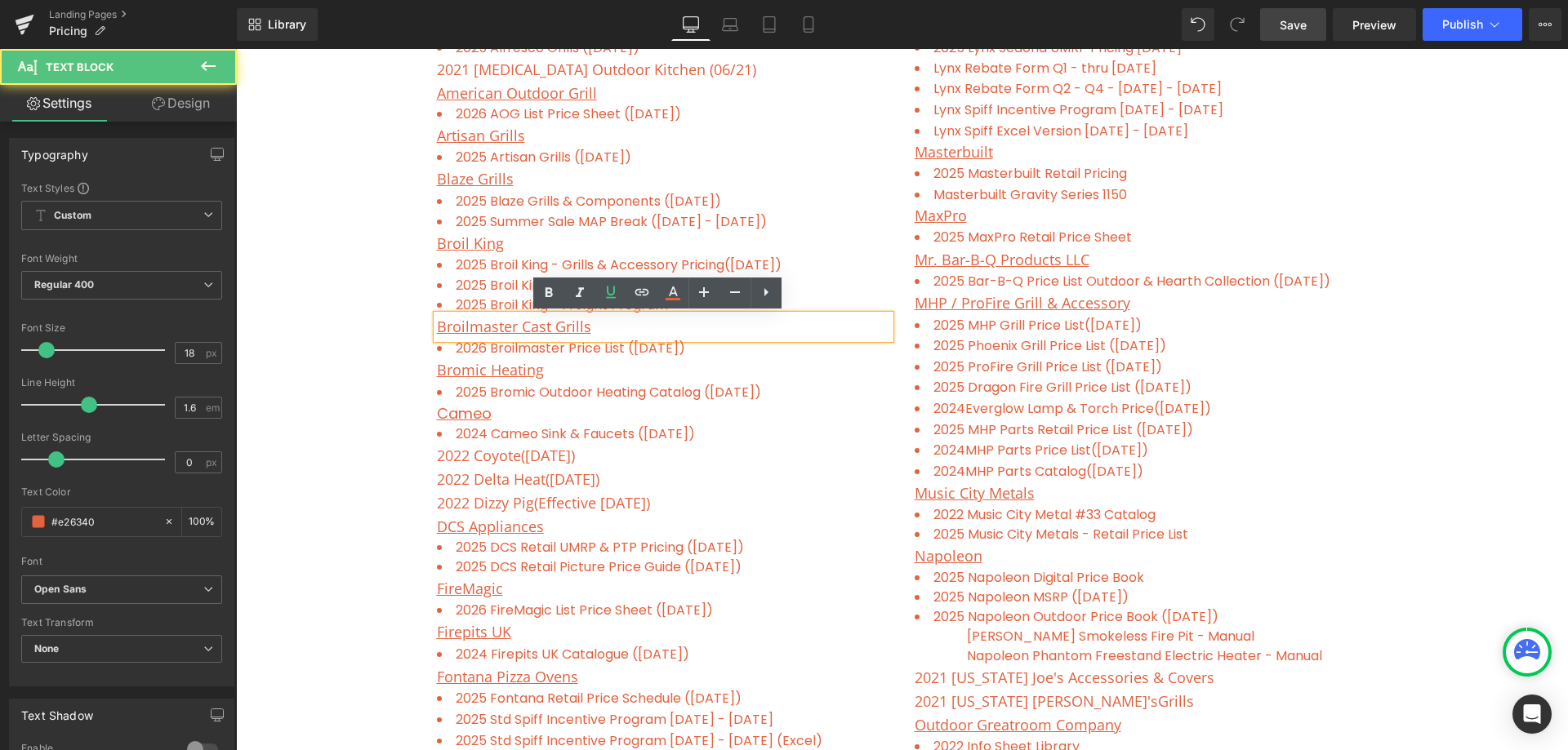
click at [546, 328] on u "Broilmaster Cast Grills" at bounding box center [514, 326] width 154 height 20
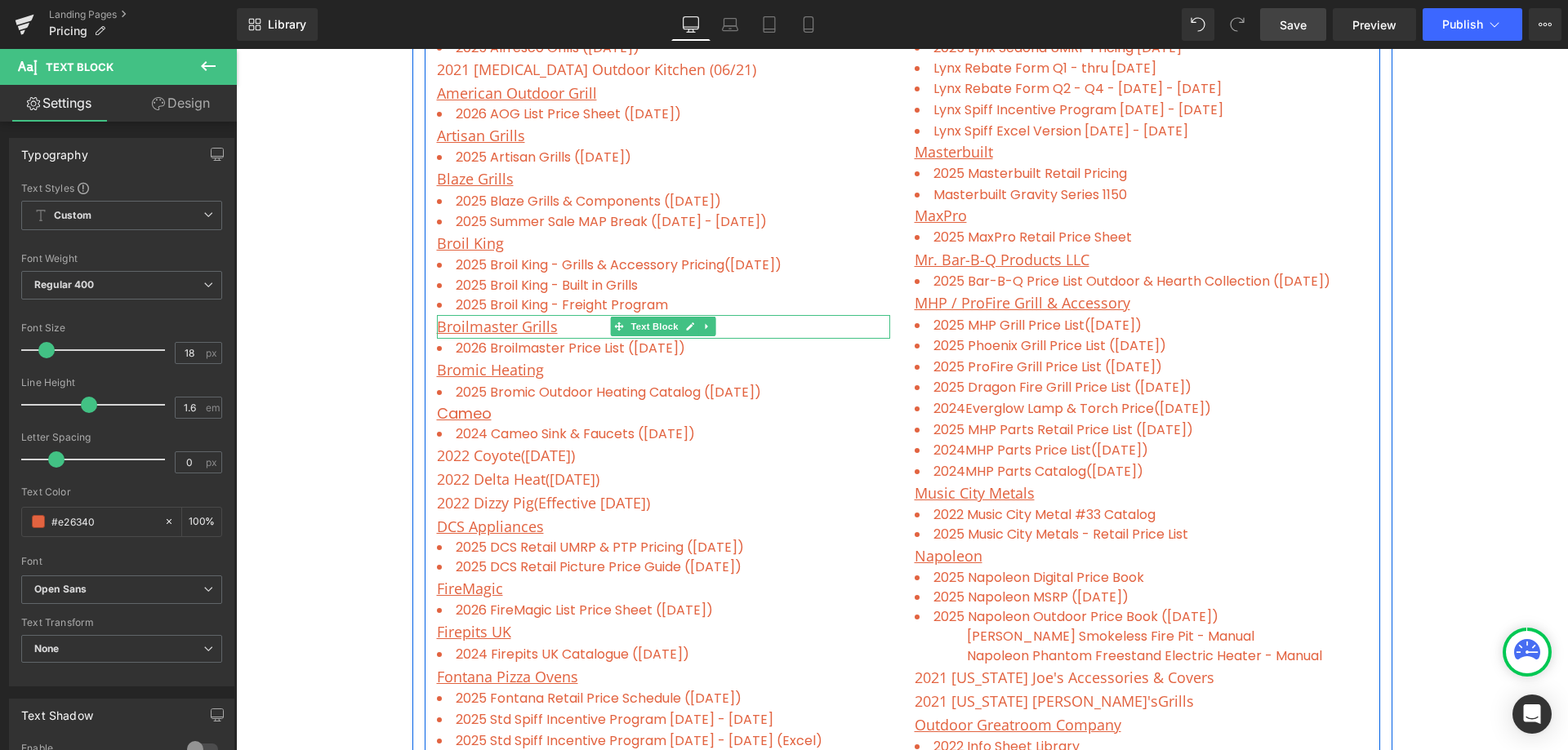
click at [557, 326] on p "Broilmaster Grills" at bounding box center [664, 327] width 454 height 24
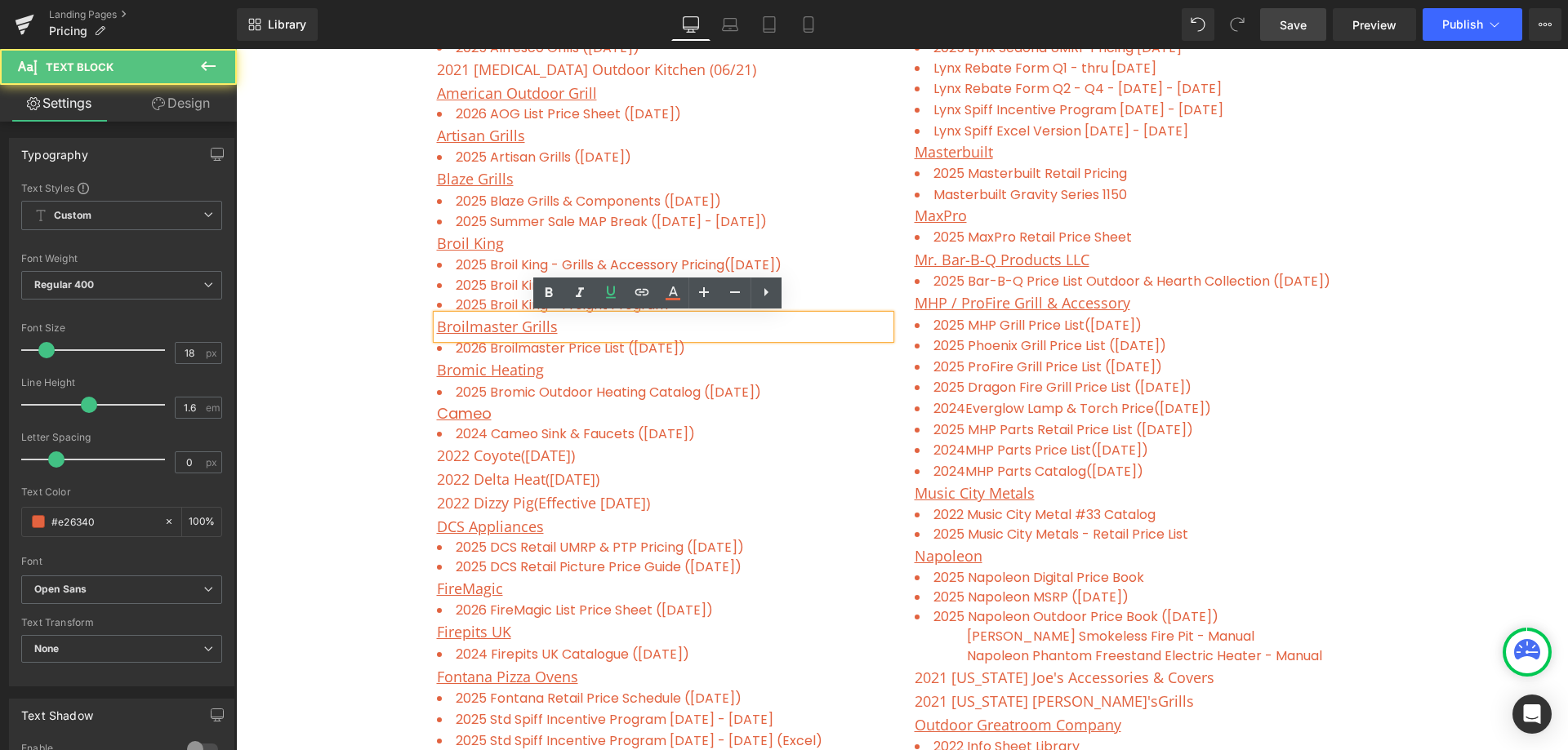
click at [513, 320] on u "Broilmaster Grills" at bounding box center [497, 326] width 120 height 20
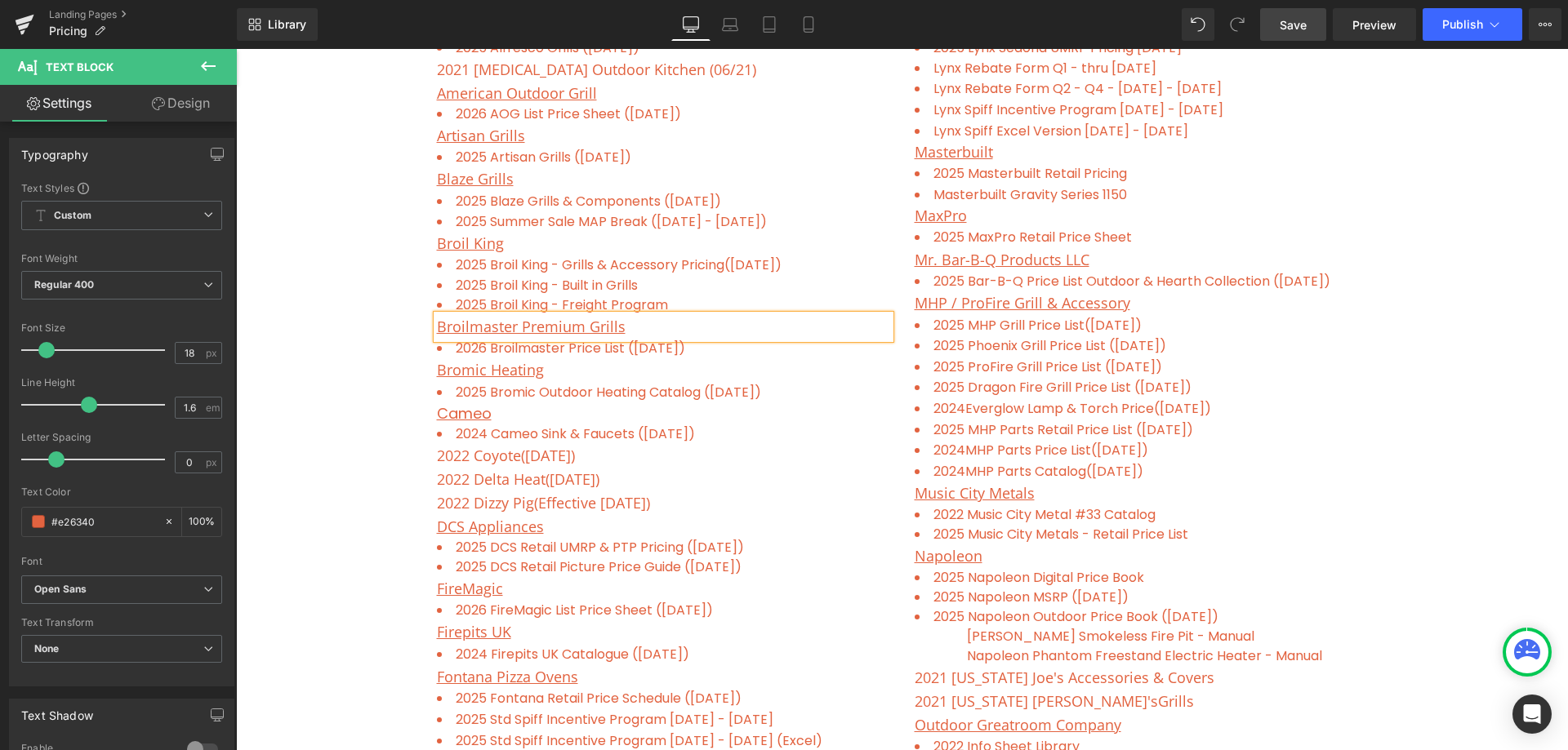
click at [351, 348] on div "Freight Program ( updated on [DATE] ) Contractor Discount List Text Block Row P…" at bounding box center [902, 737] width 1332 height 1908
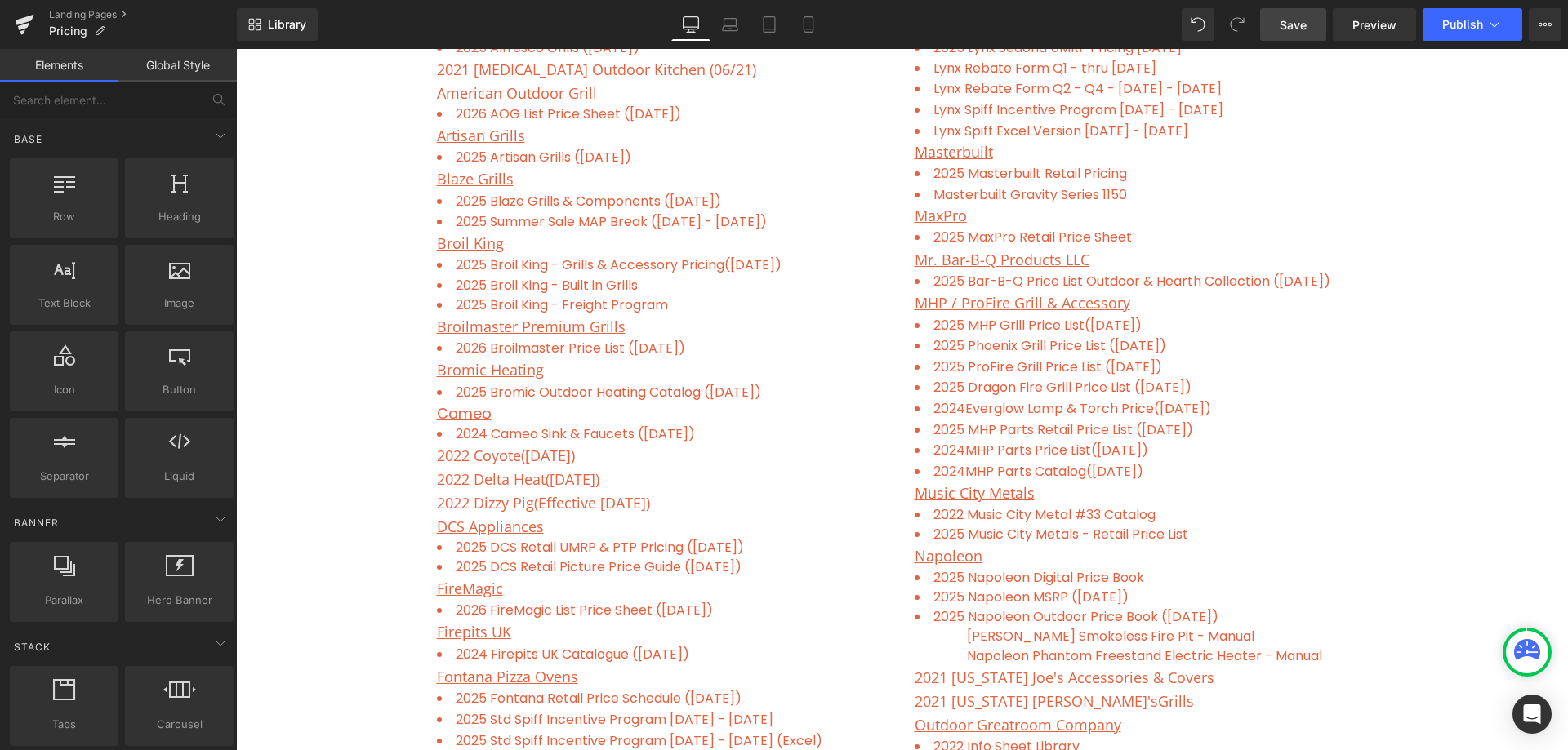
click at [1306, 29] on span "Save" at bounding box center [1293, 25] width 27 height 17
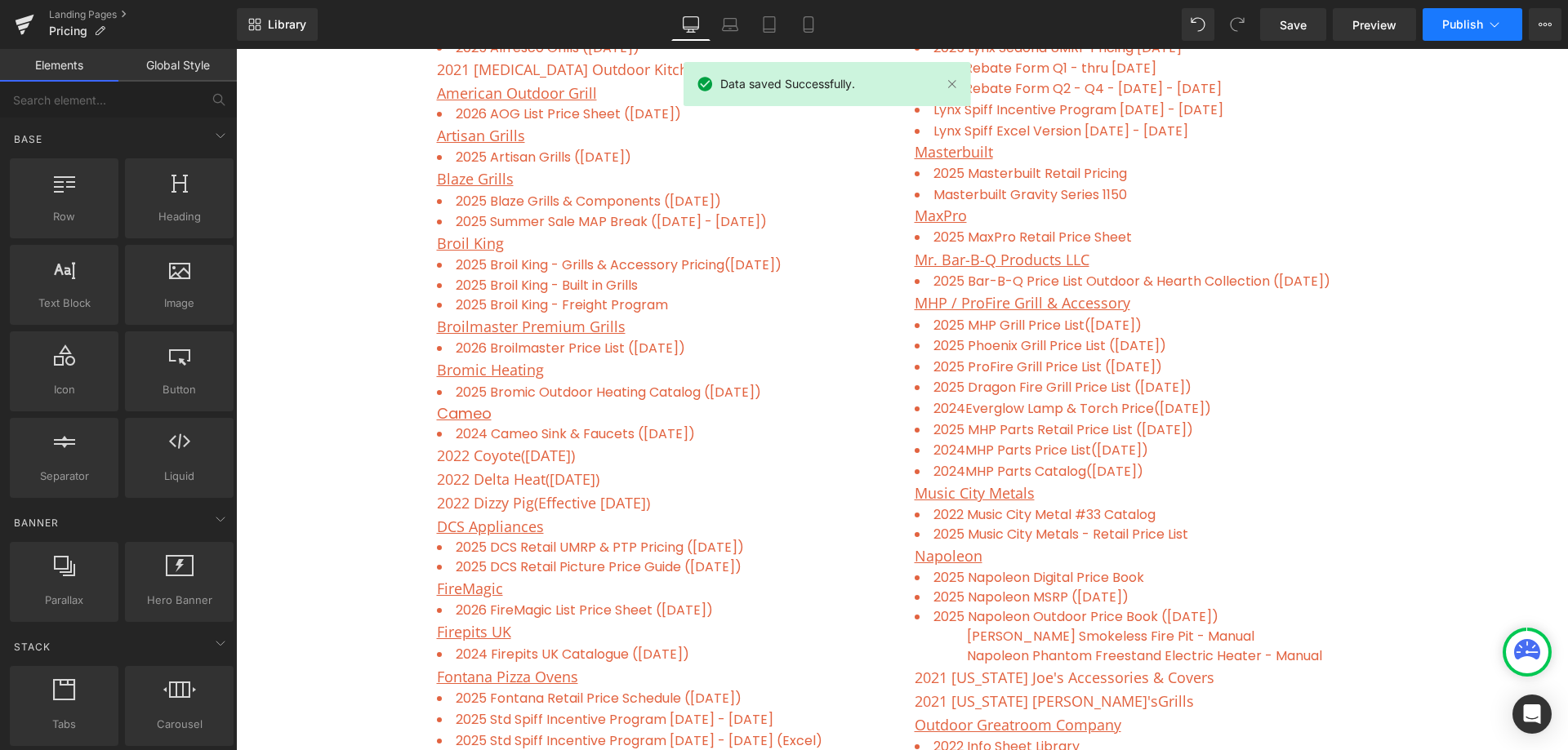
click at [1466, 24] on span "Publish" at bounding box center [1462, 24] width 40 height 13
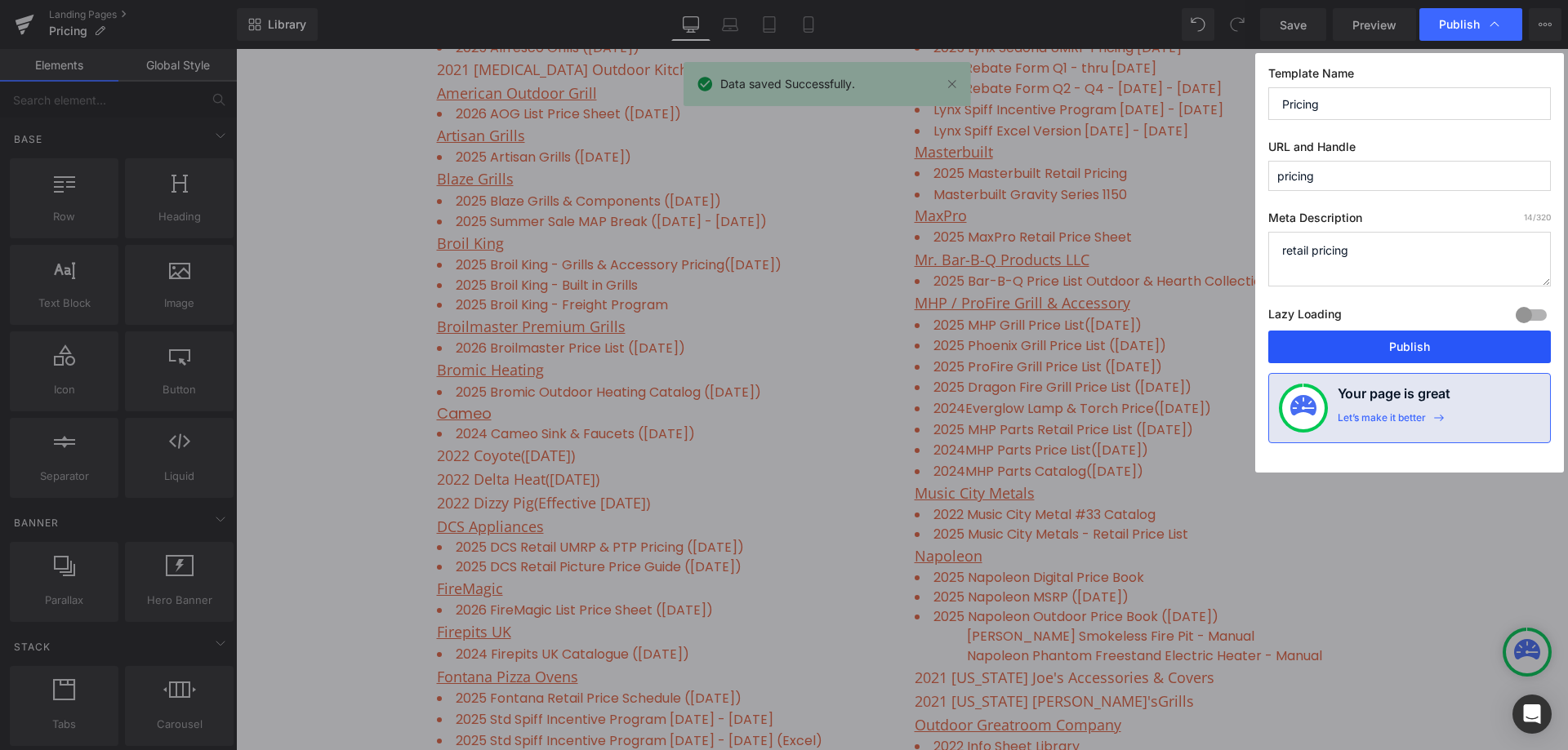
click at [1395, 353] on button "Publish" at bounding box center [1410, 347] width 282 height 33
